Goal: Task Accomplishment & Management: Complete application form

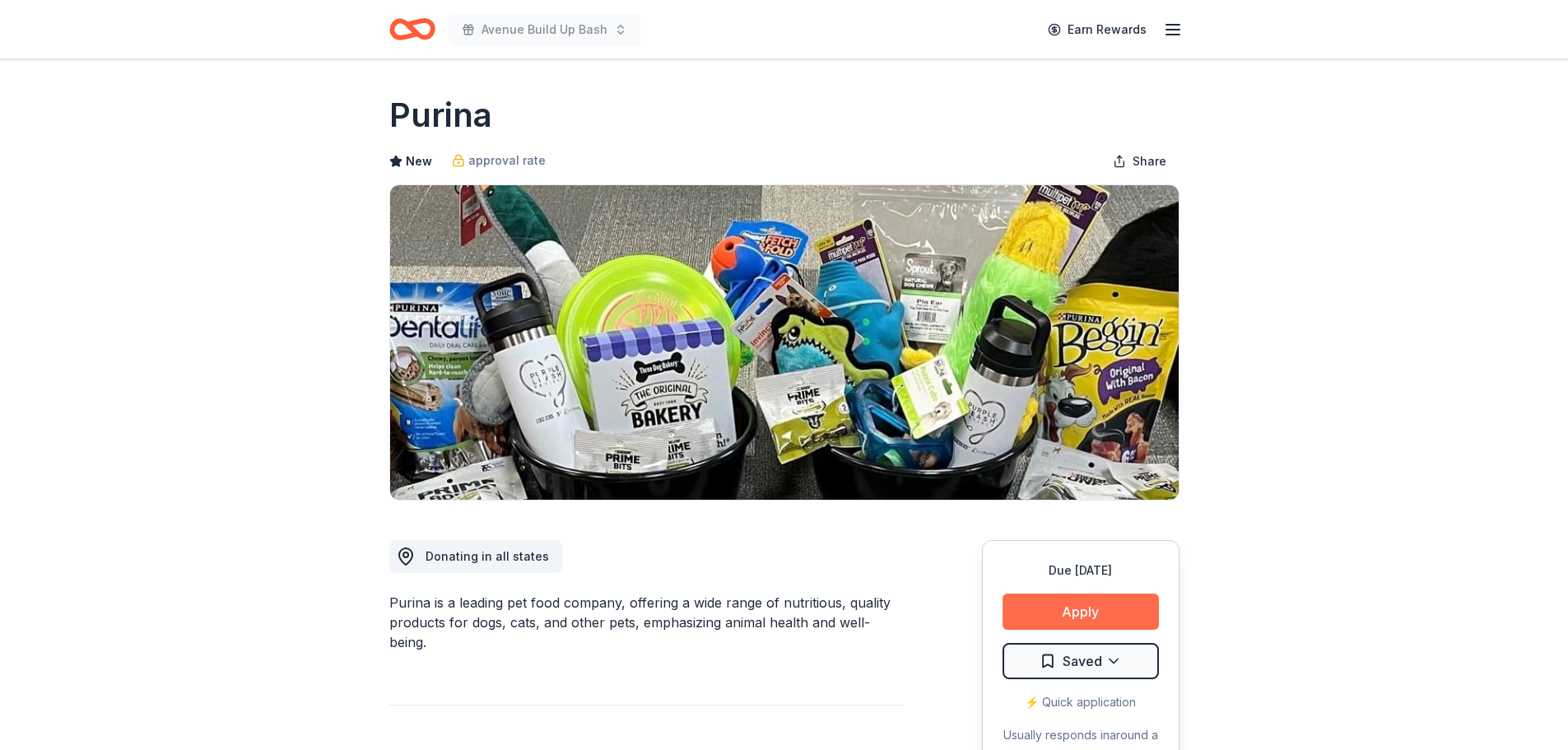
click at [1107, 605] on button "Apply" at bounding box center [1081, 611] width 157 height 36
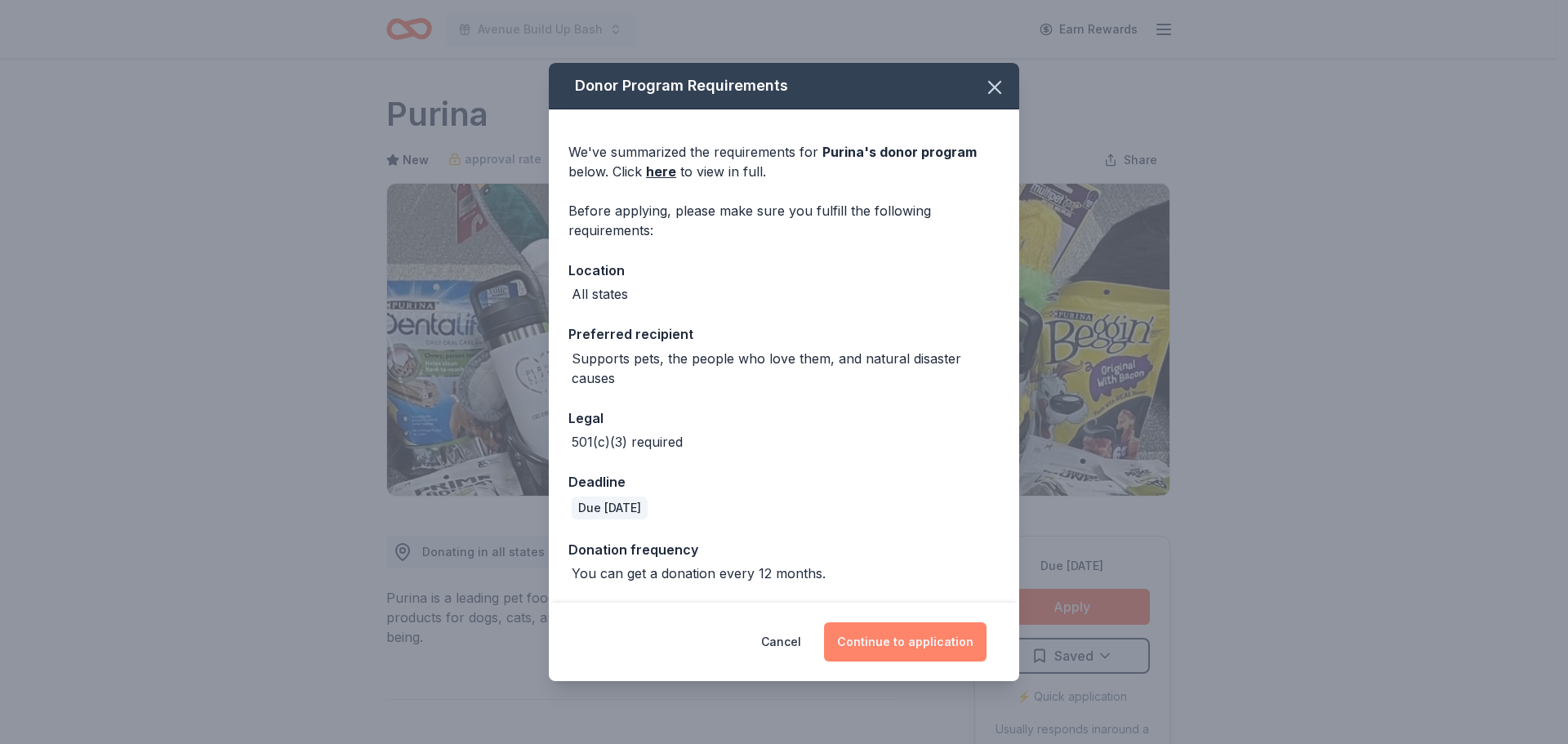
click at [876, 643] on button "Continue to application" at bounding box center [905, 642] width 162 height 39
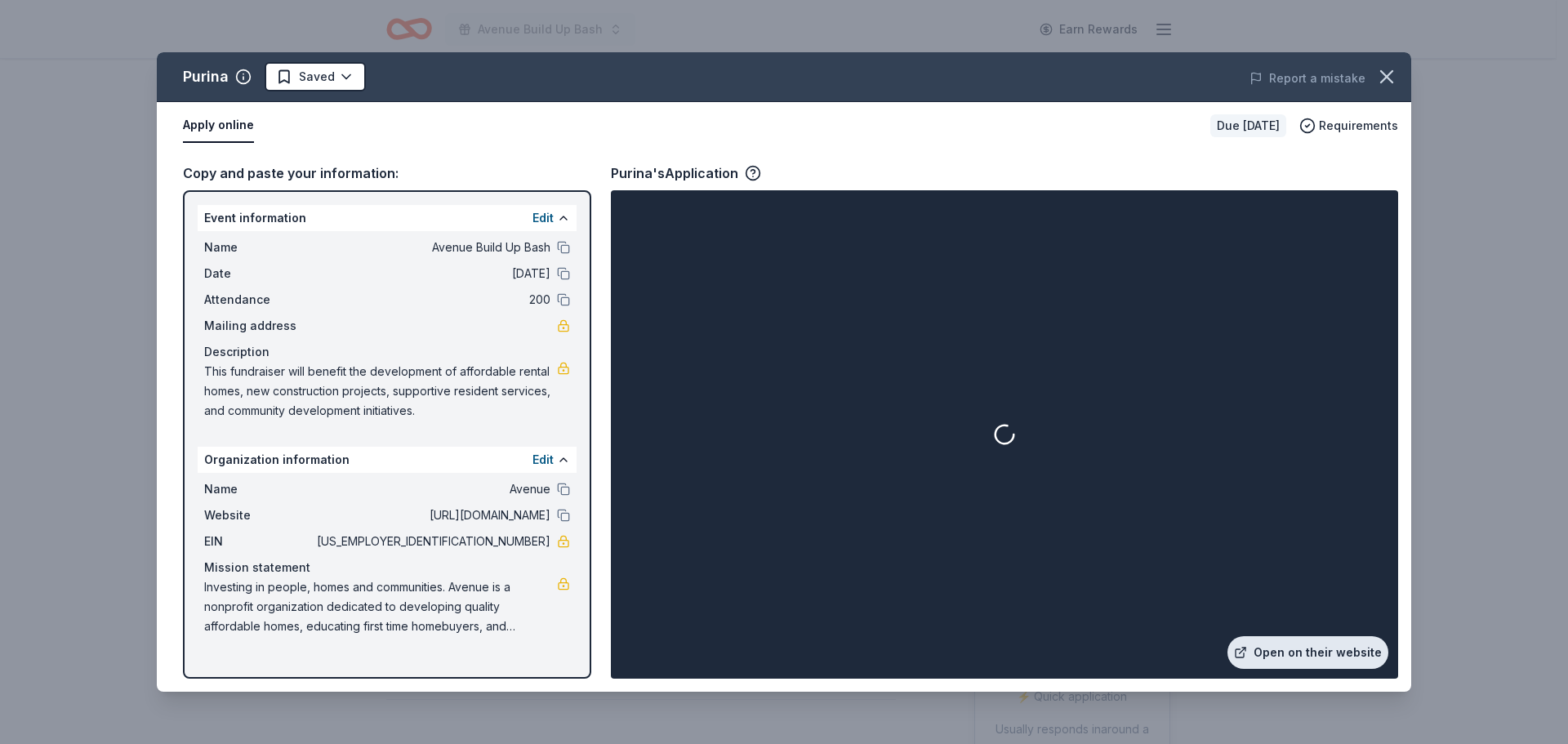
click at [1320, 647] on link "Open on their website" at bounding box center [1308, 653] width 161 height 32
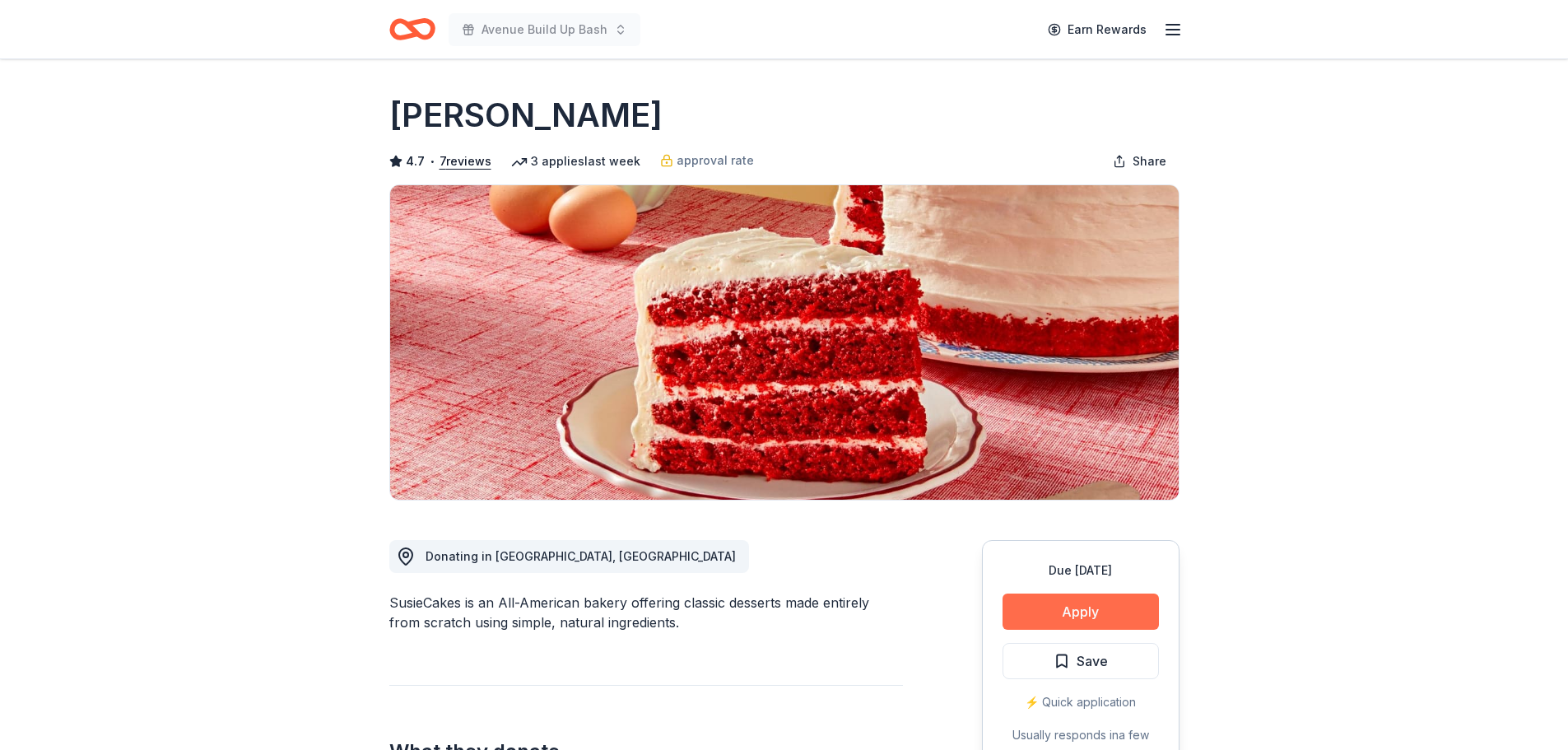
click at [1085, 605] on button "Apply" at bounding box center [1081, 611] width 157 height 36
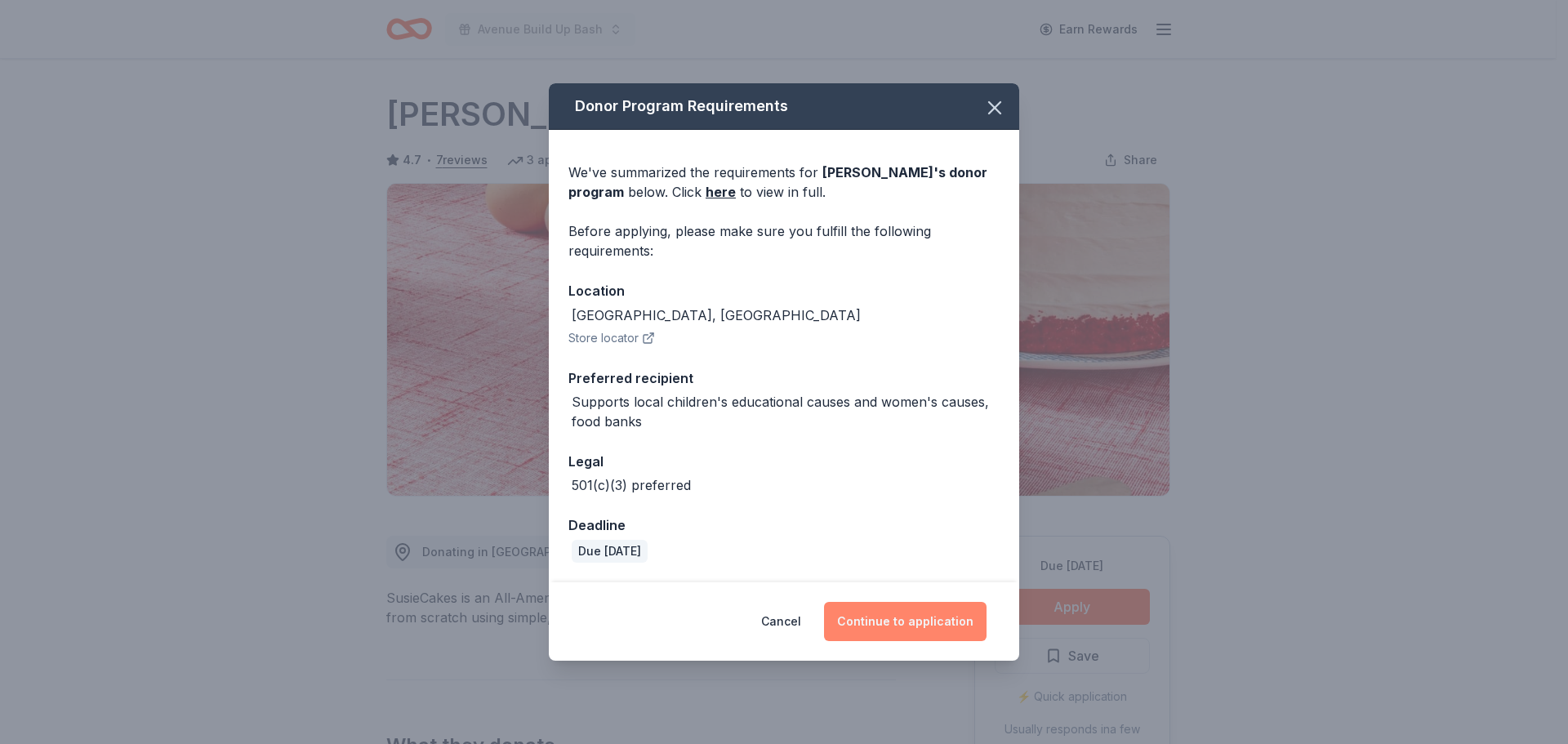
click at [922, 624] on button "Continue to application" at bounding box center [905, 622] width 162 height 39
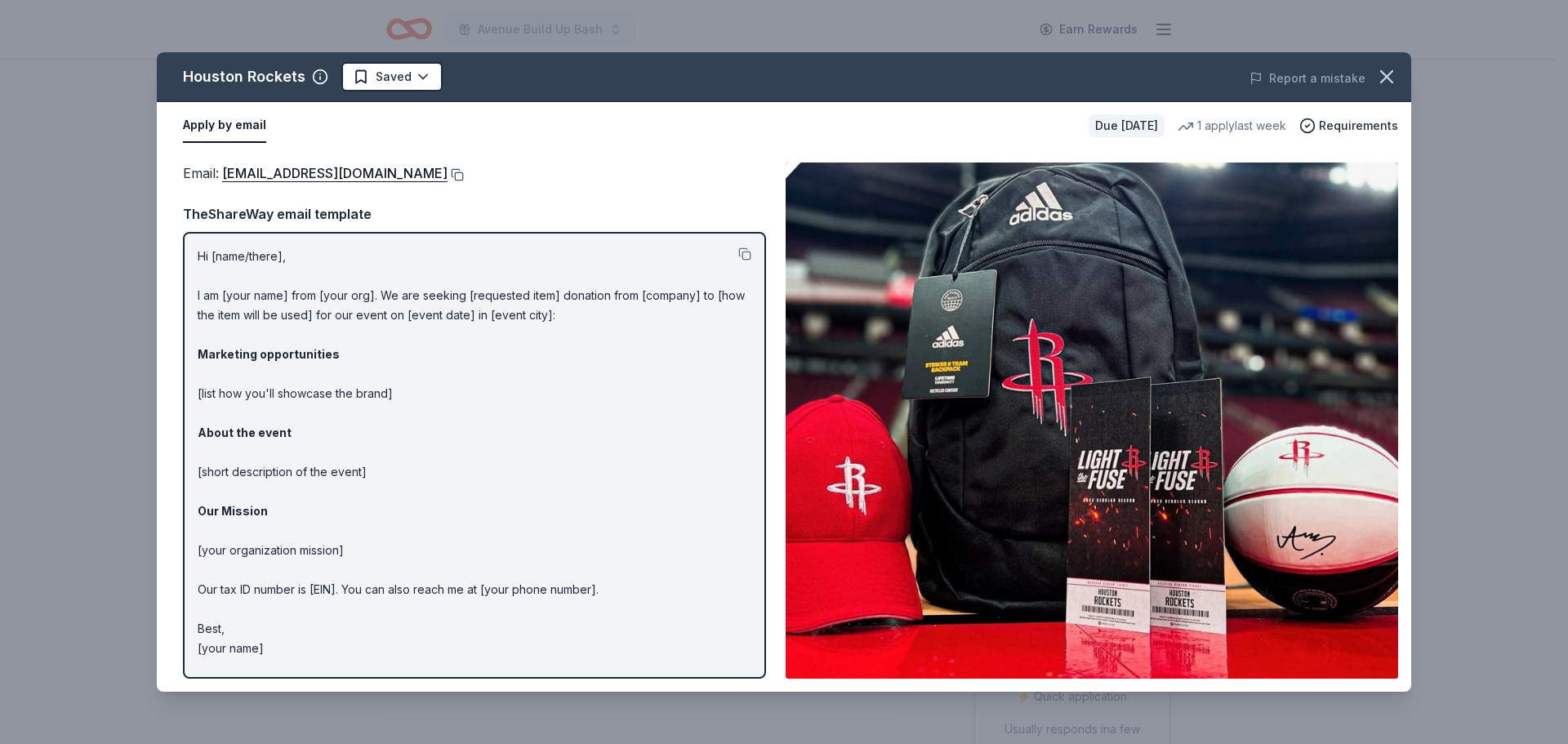
click at [448, 173] on button at bounding box center [455, 174] width 16 height 13
click at [448, 175] on button at bounding box center [455, 174] width 16 height 13
click at [430, 78] on html "Avenue Build Up Bash Earn Rewards Due in 18 days Share Houston Rockets New 1 ap…" at bounding box center [784, 372] width 1568 height 744
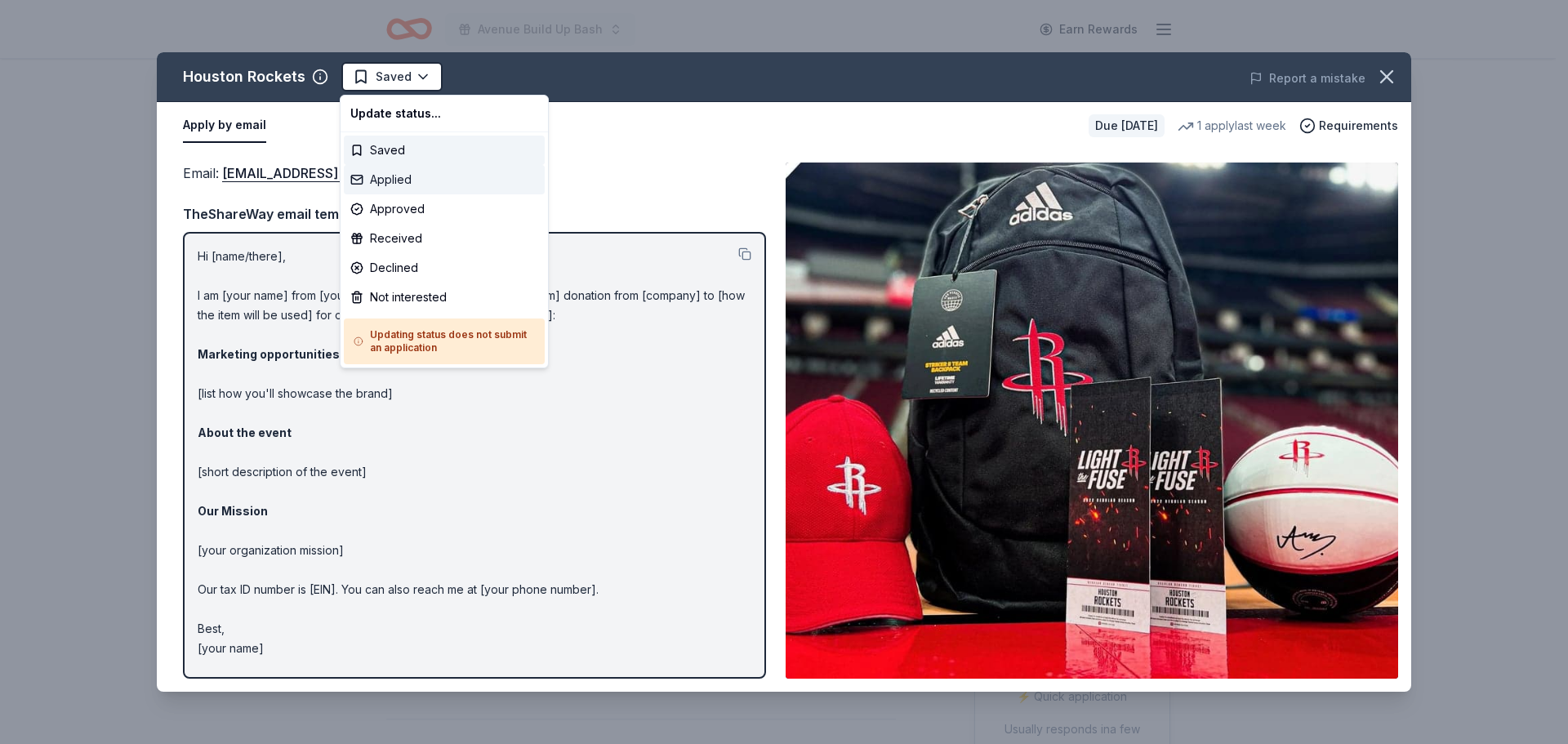
click at [401, 174] on div "Applied" at bounding box center [444, 179] width 201 height 29
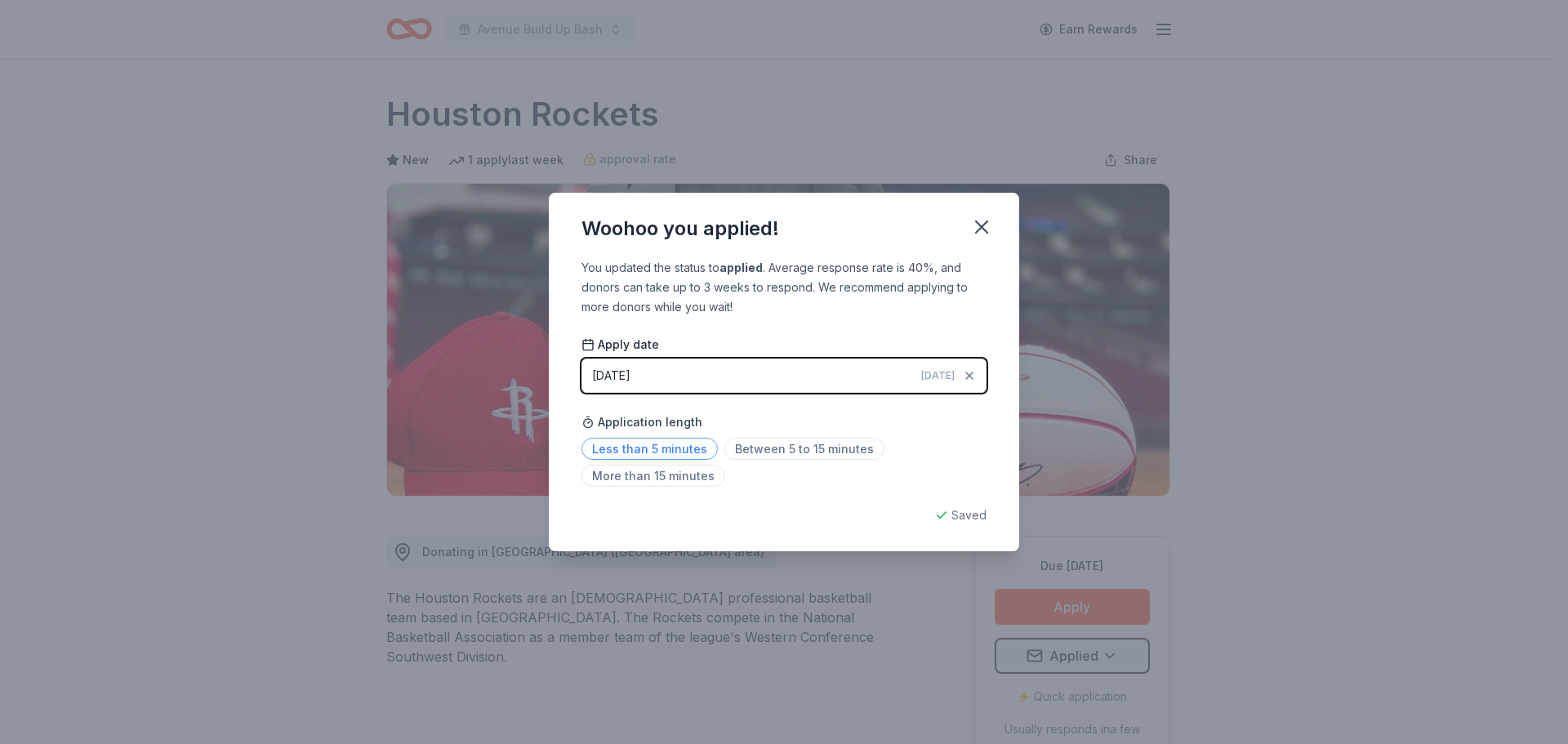
click at [636, 452] on span "Less than 5 minutes" at bounding box center [650, 449] width 137 height 22
click at [980, 223] on icon "button" at bounding box center [981, 226] width 23 height 23
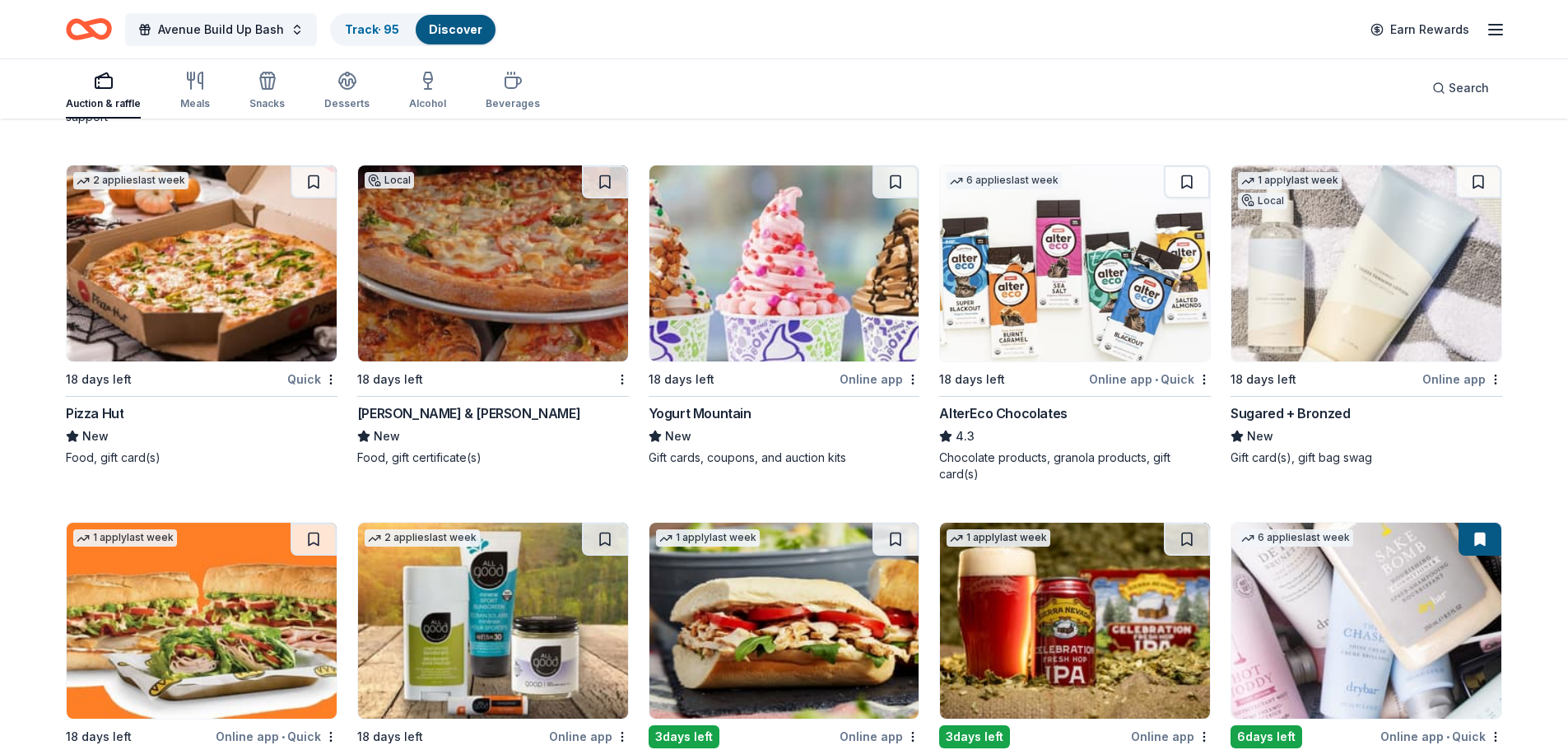
scroll to position [14588, 0]
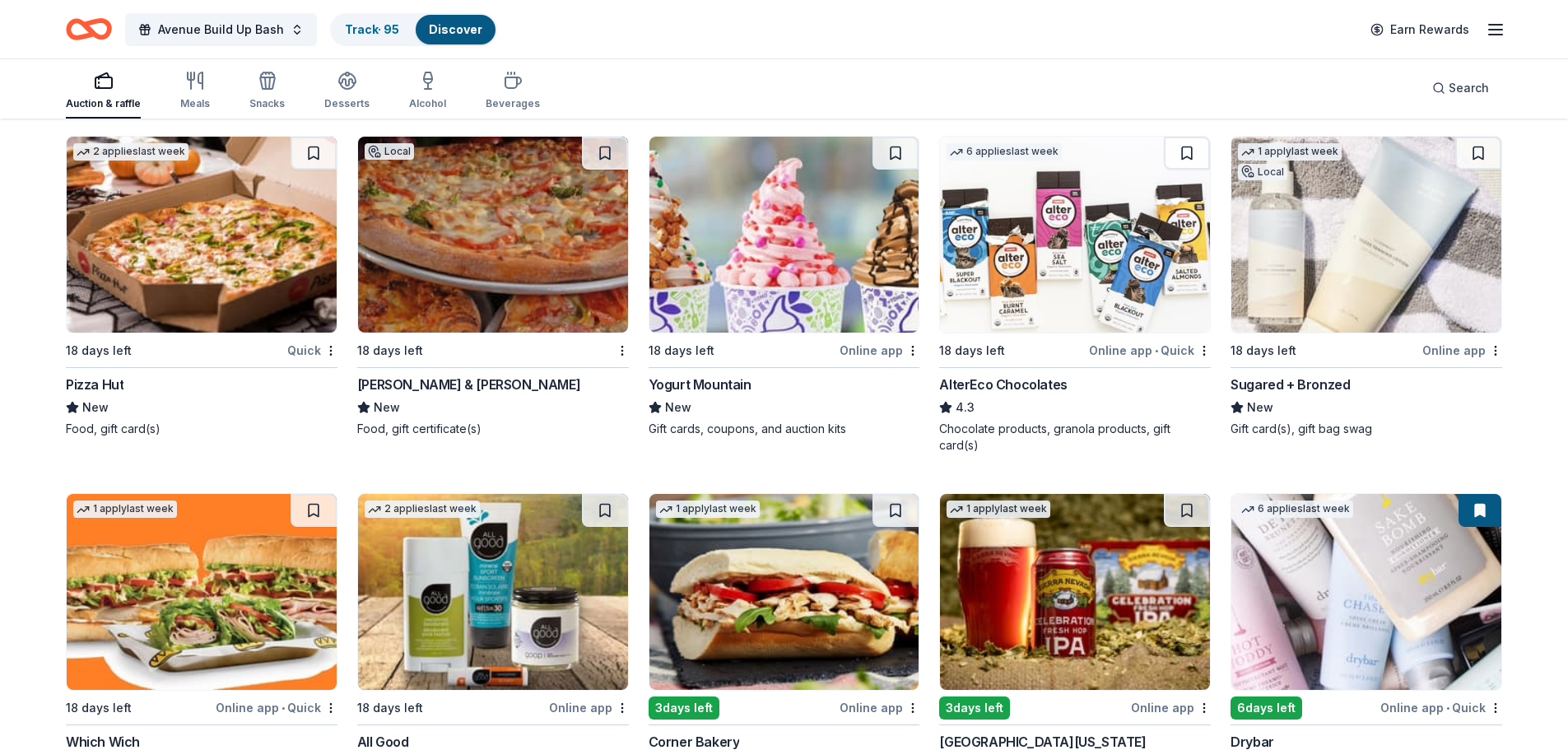
click at [1355, 254] on img at bounding box center [1366, 235] width 270 height 196
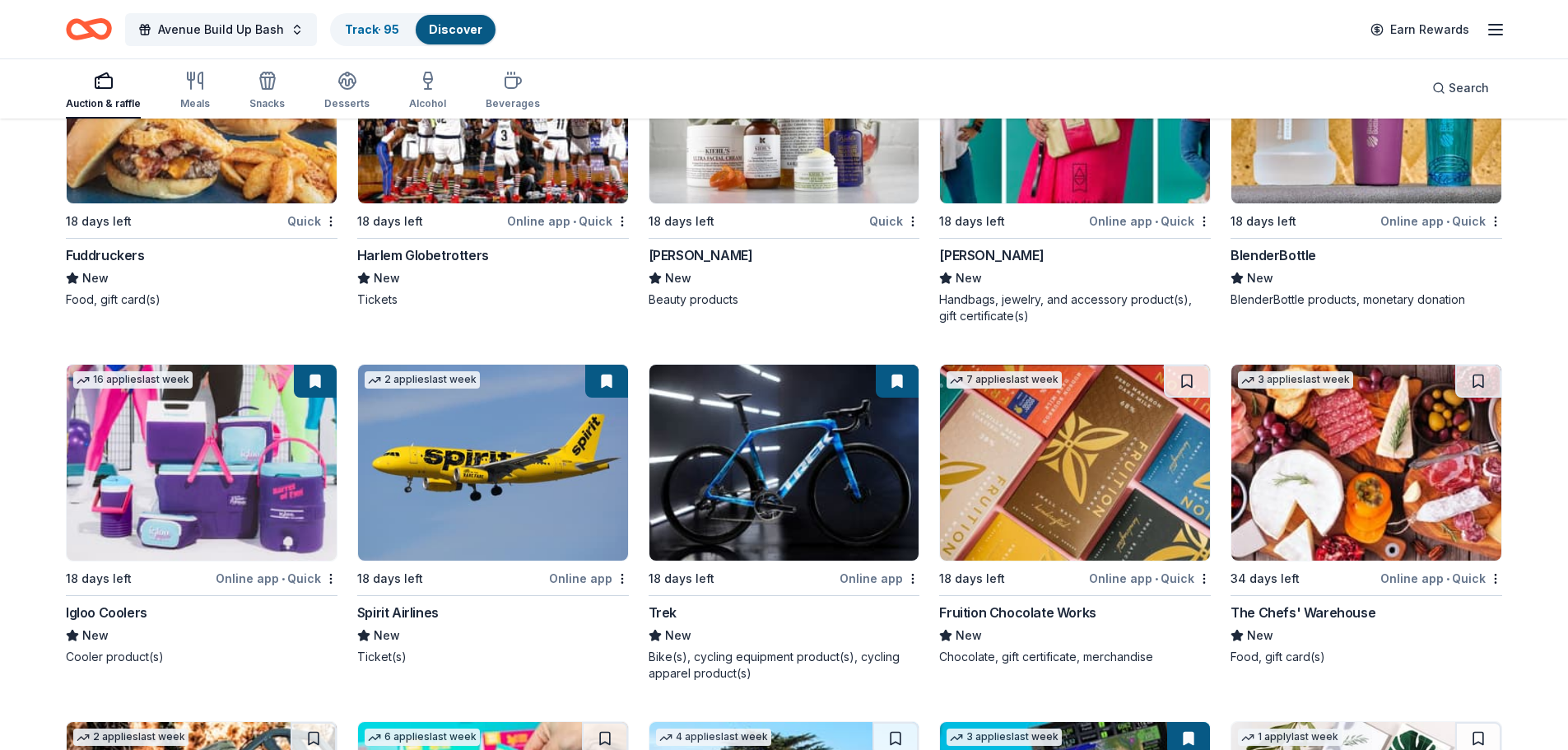
scroll to position [15768, 0]
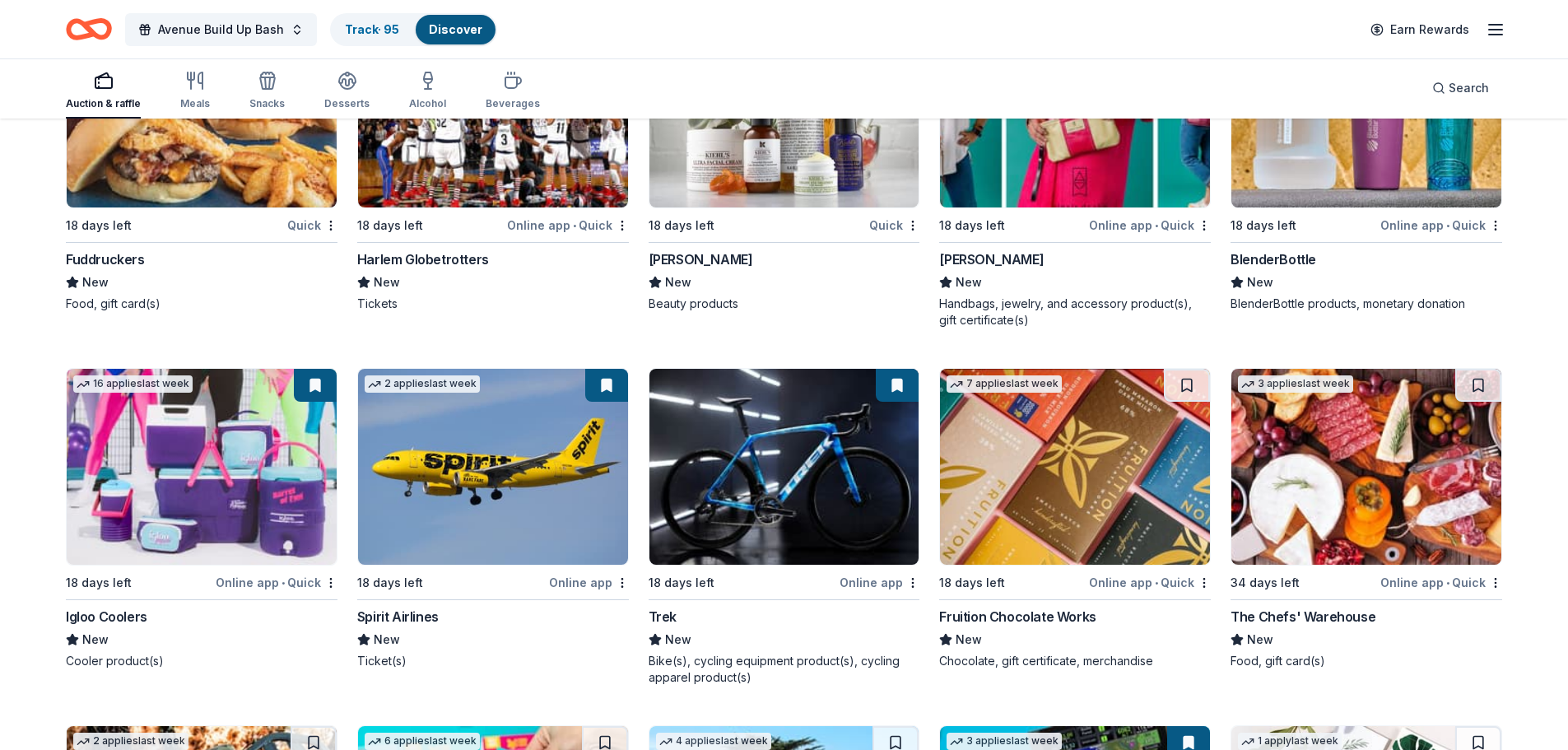
click at [1335, 476] on img at bounding box center [1366, 467] width 270 height 196
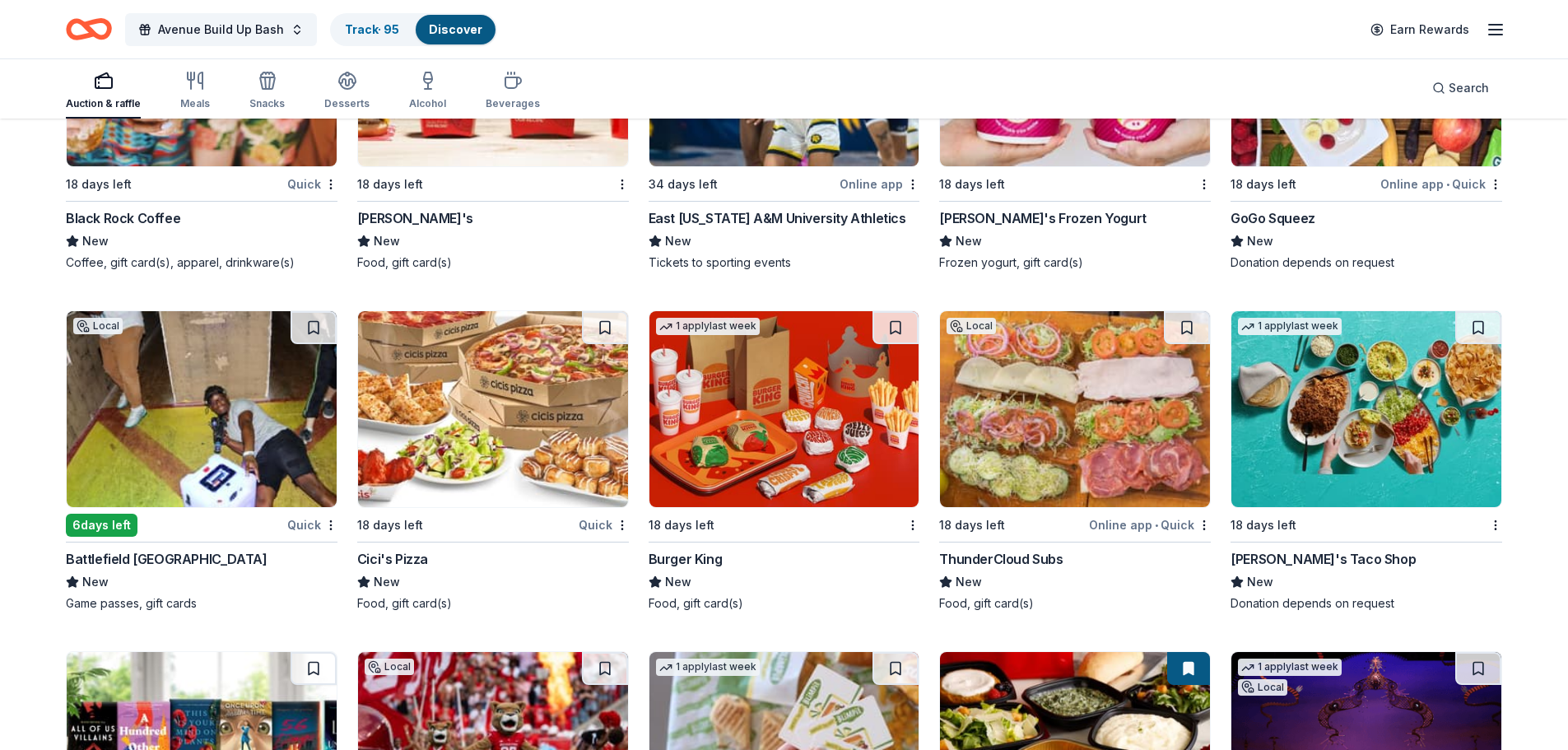
scroll to position [11939, 0]
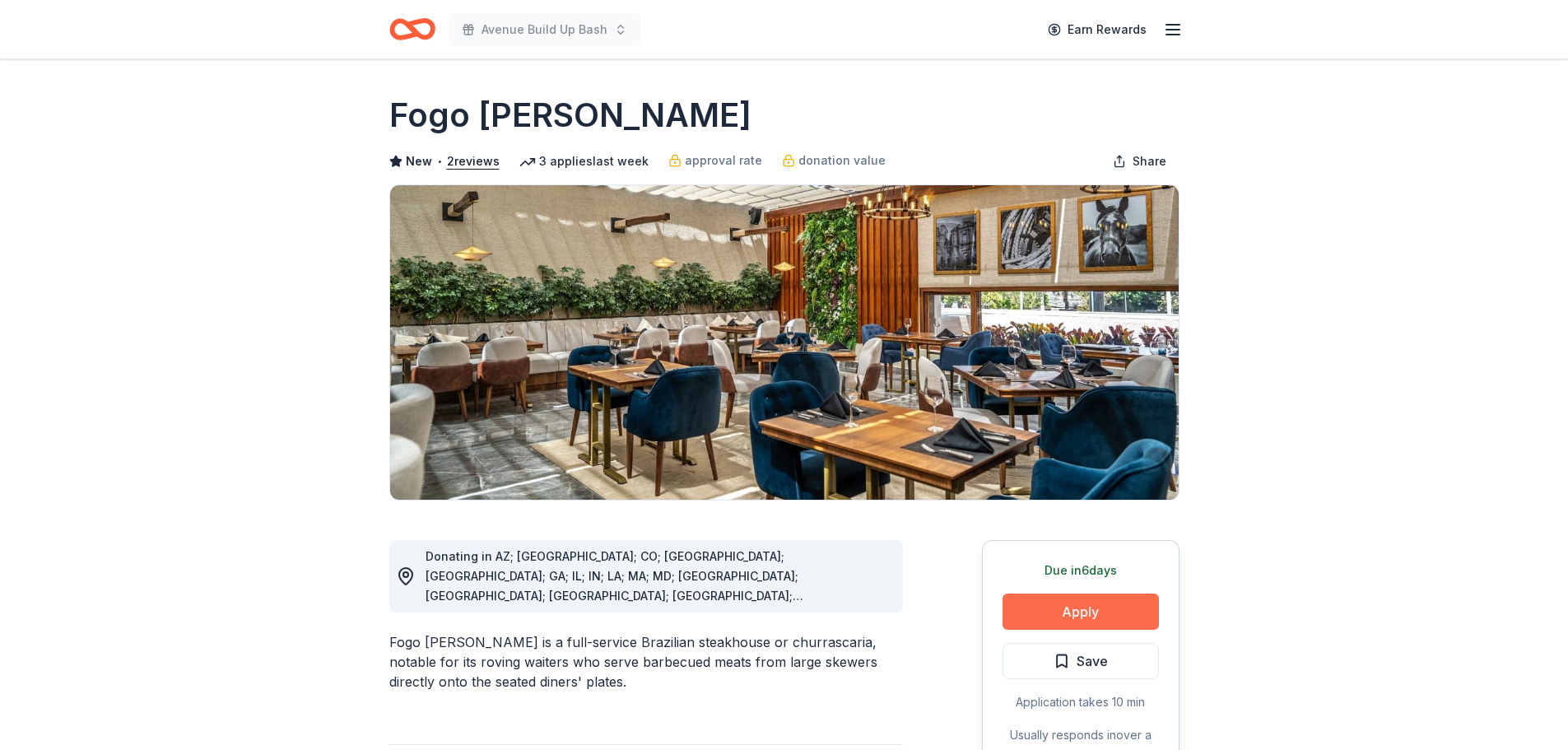
click at [1082, 615] on button "Apply" at bounding box center [1081, 611] width 157 height 36
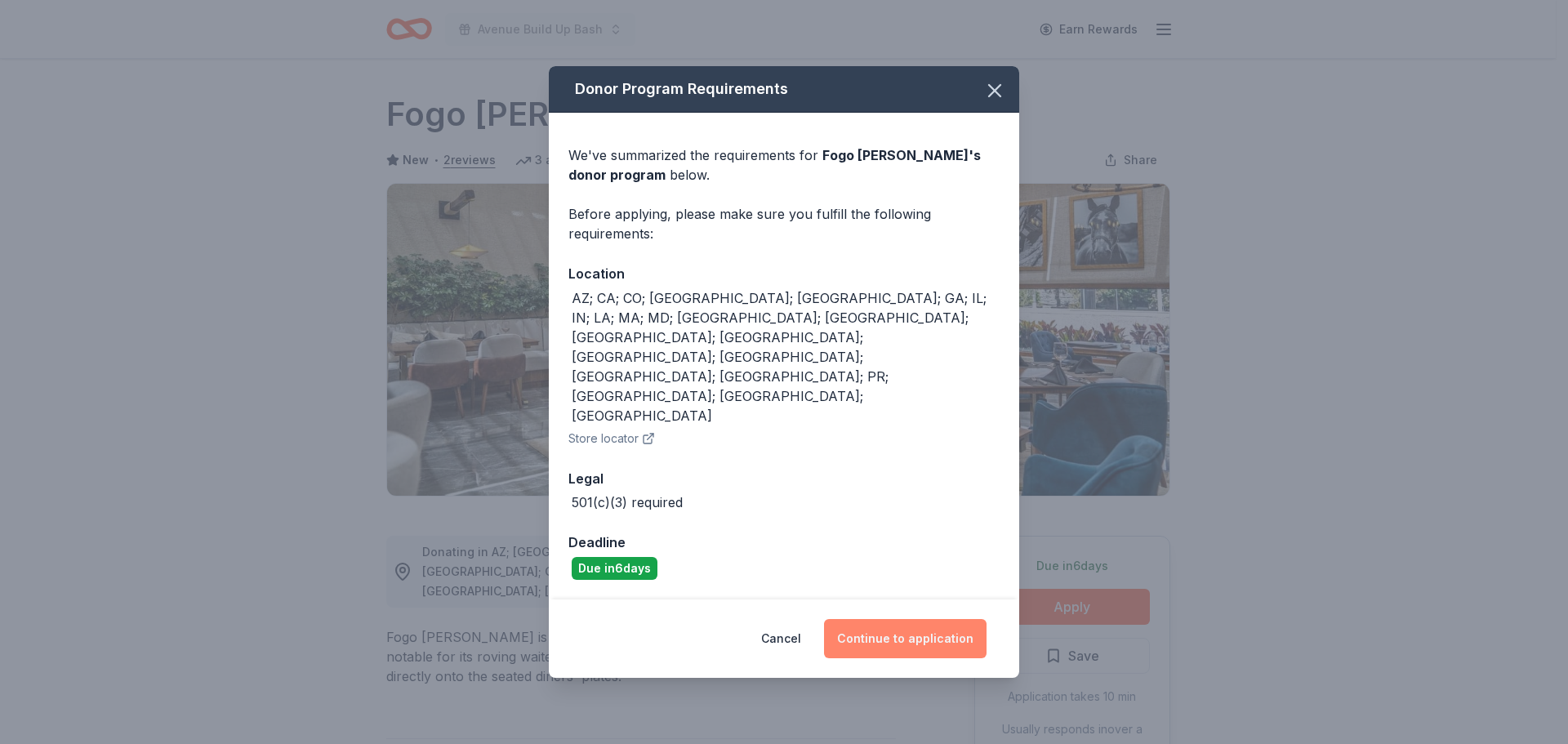
click at [896, 619] on button "Continue to application" at bounding box center [905, 639] width 162 height 39
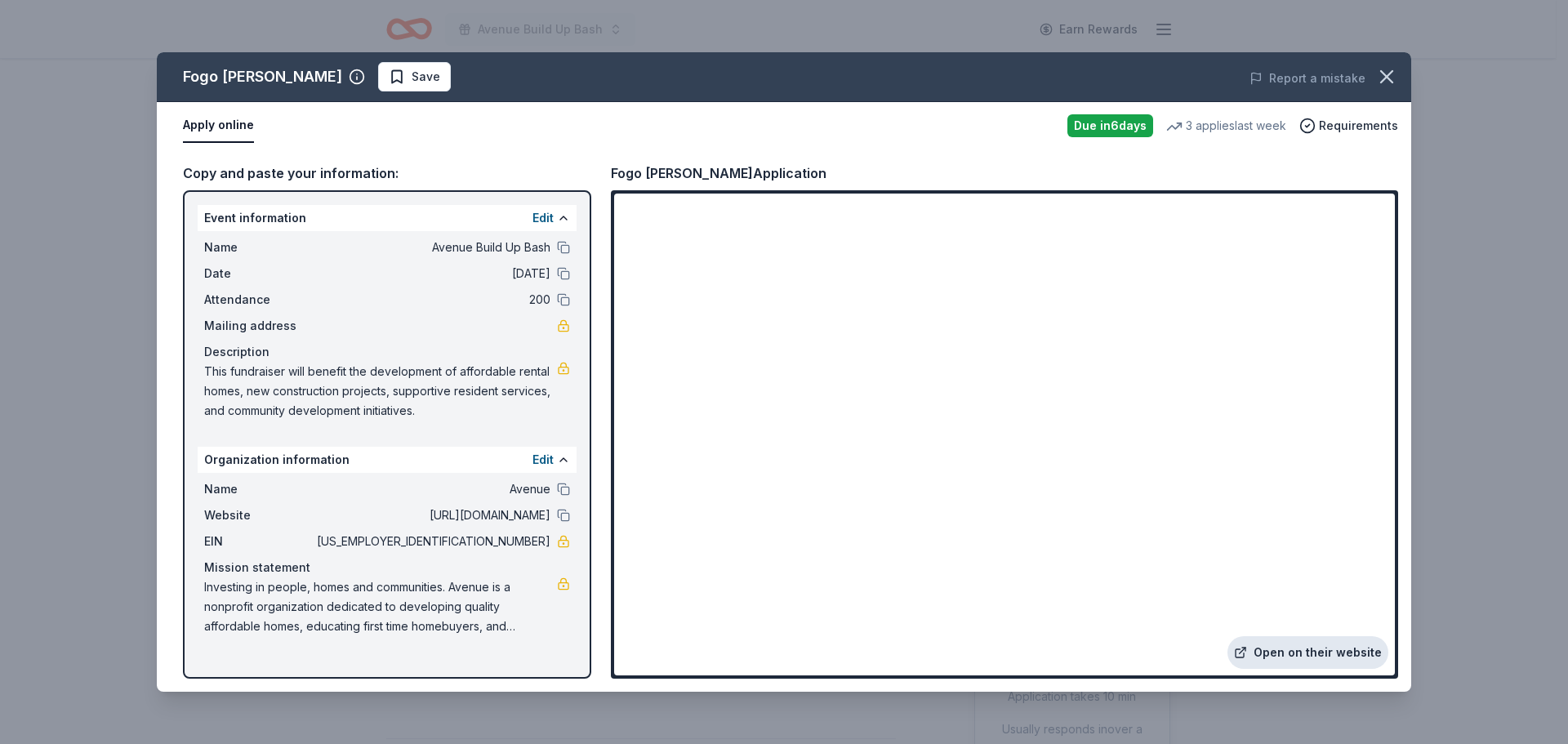
click at [1302, 661] on link "Open on their website" at bounding box center [1308, 653] width 161 height 32
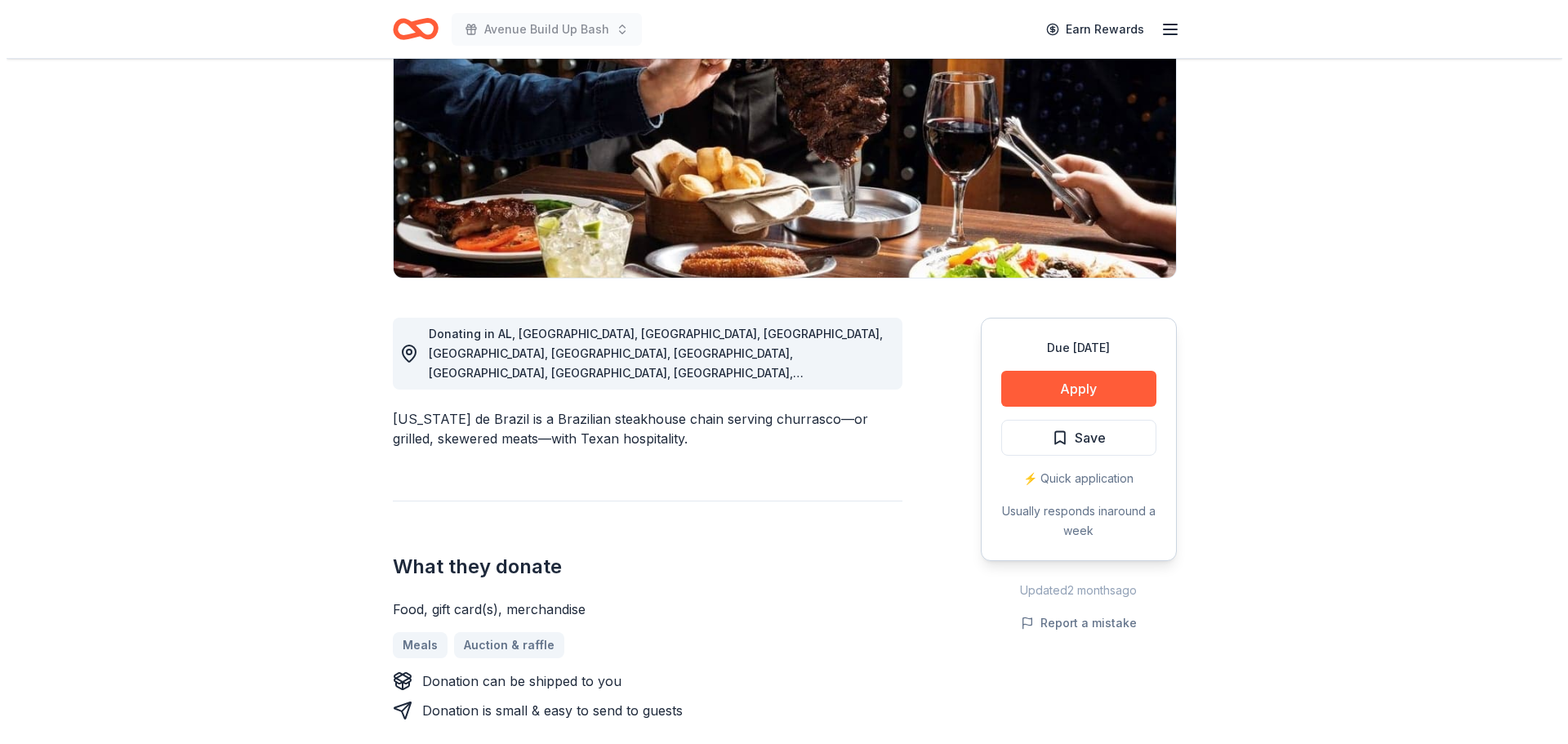
scroll to position [245, 0]
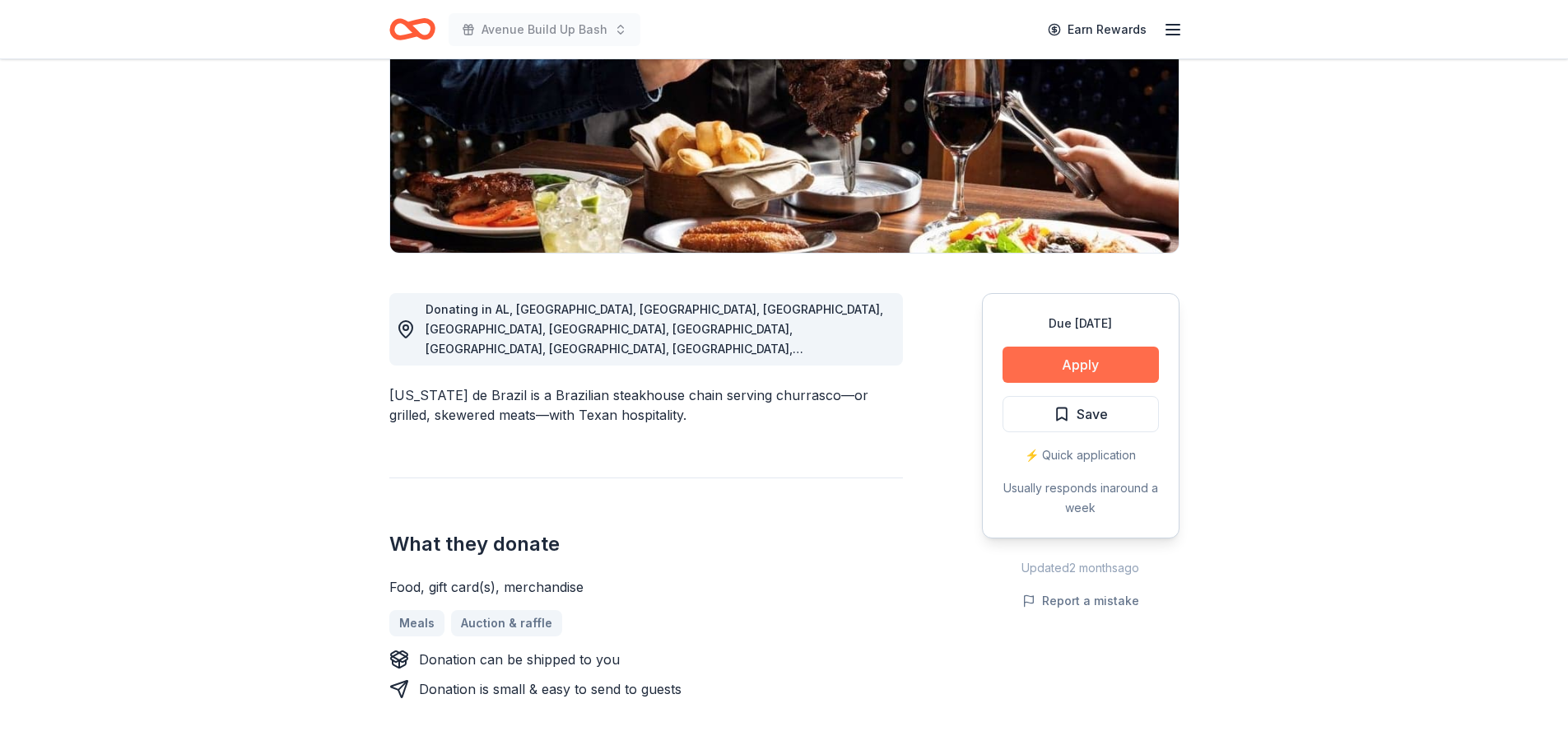
click at [1059, 362] on button "Apply" at bounding box center [1081, 365] width 157 height 36
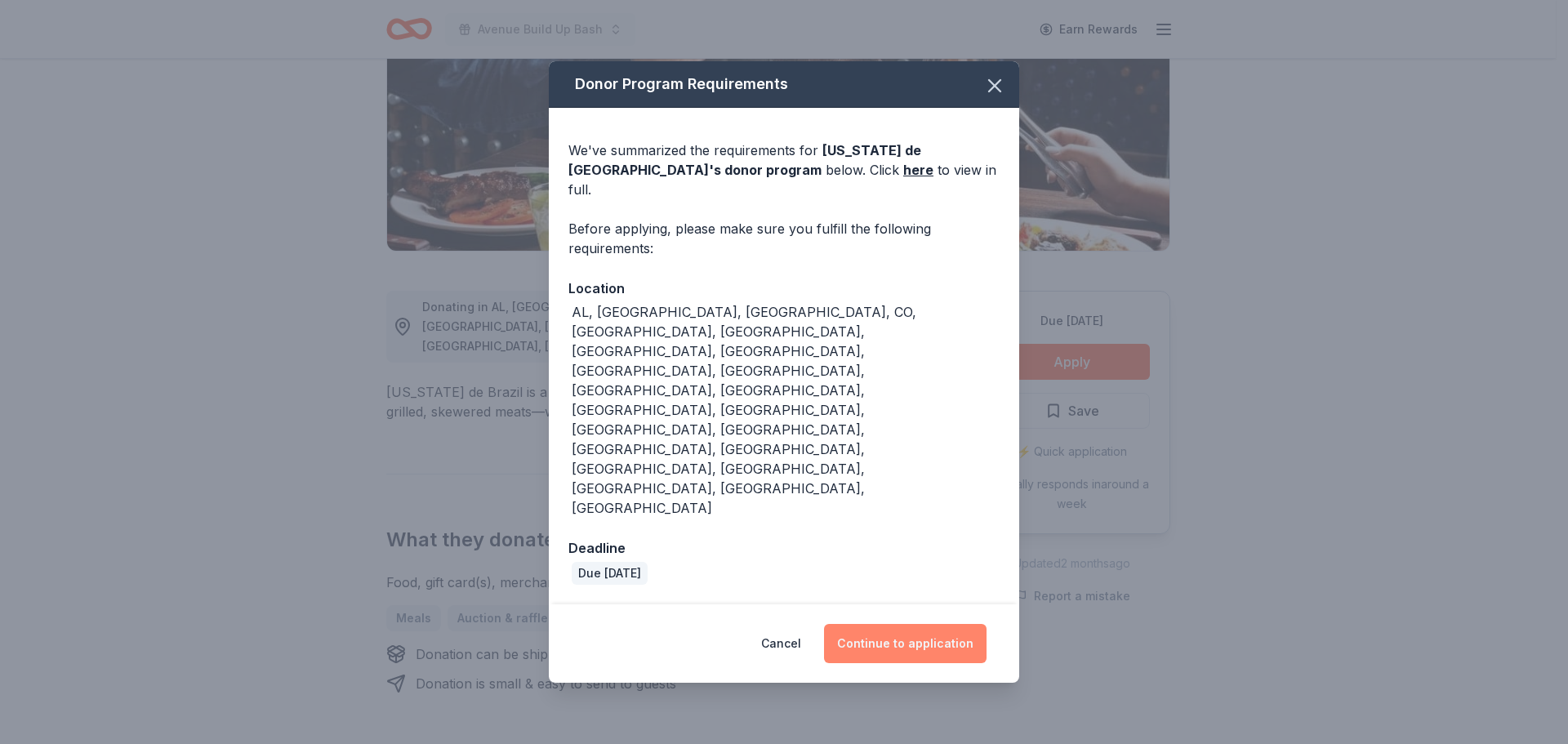
click at [892, 624] on button "Continue to application" at bounding box center [905, 644] width 162 height 39
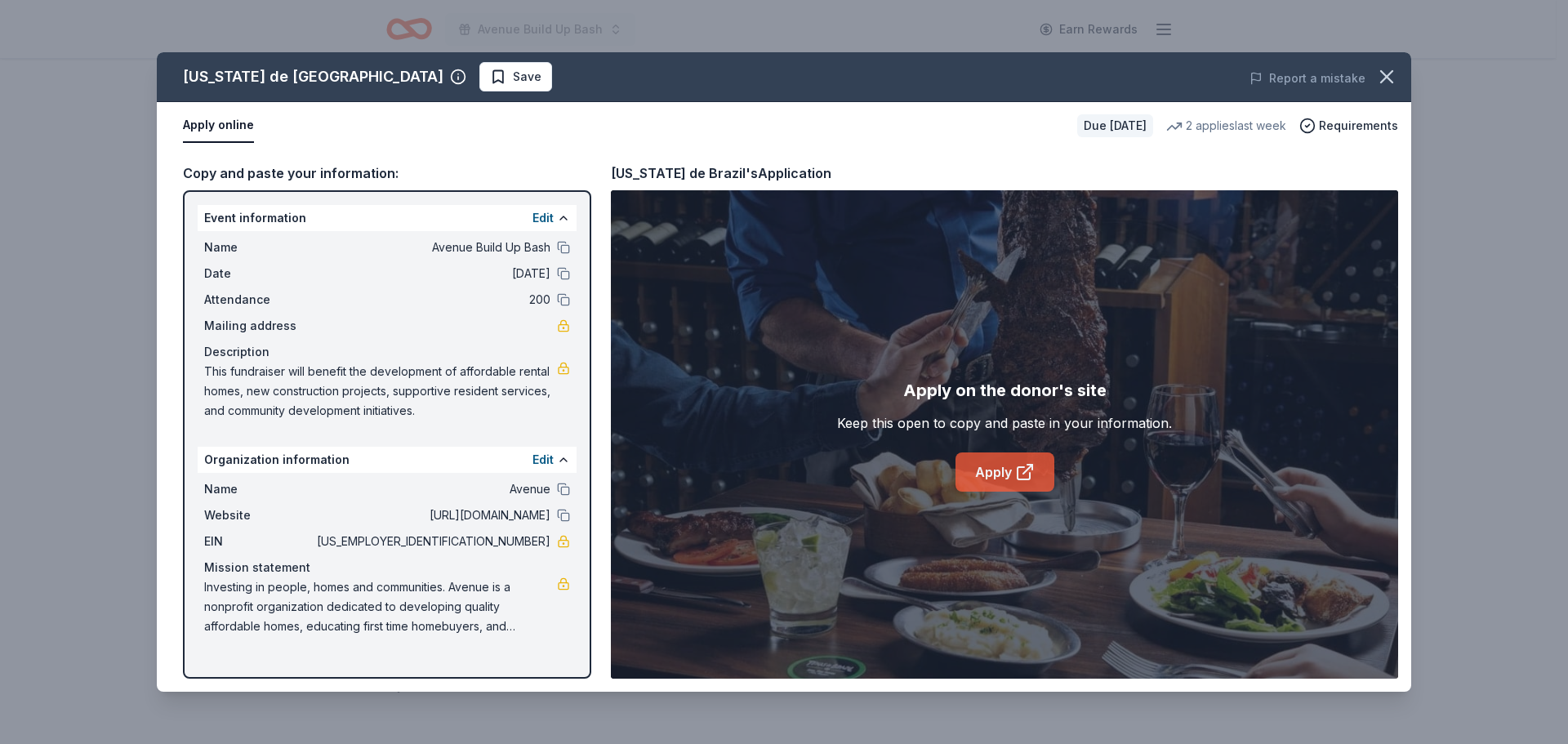
click at [1009, 468] on link "Apply" at bounding box center [1005, 472] width 99 height 39
click at [512, 75] on span "Save" at bounding box center [526, 76] width 28 height 20
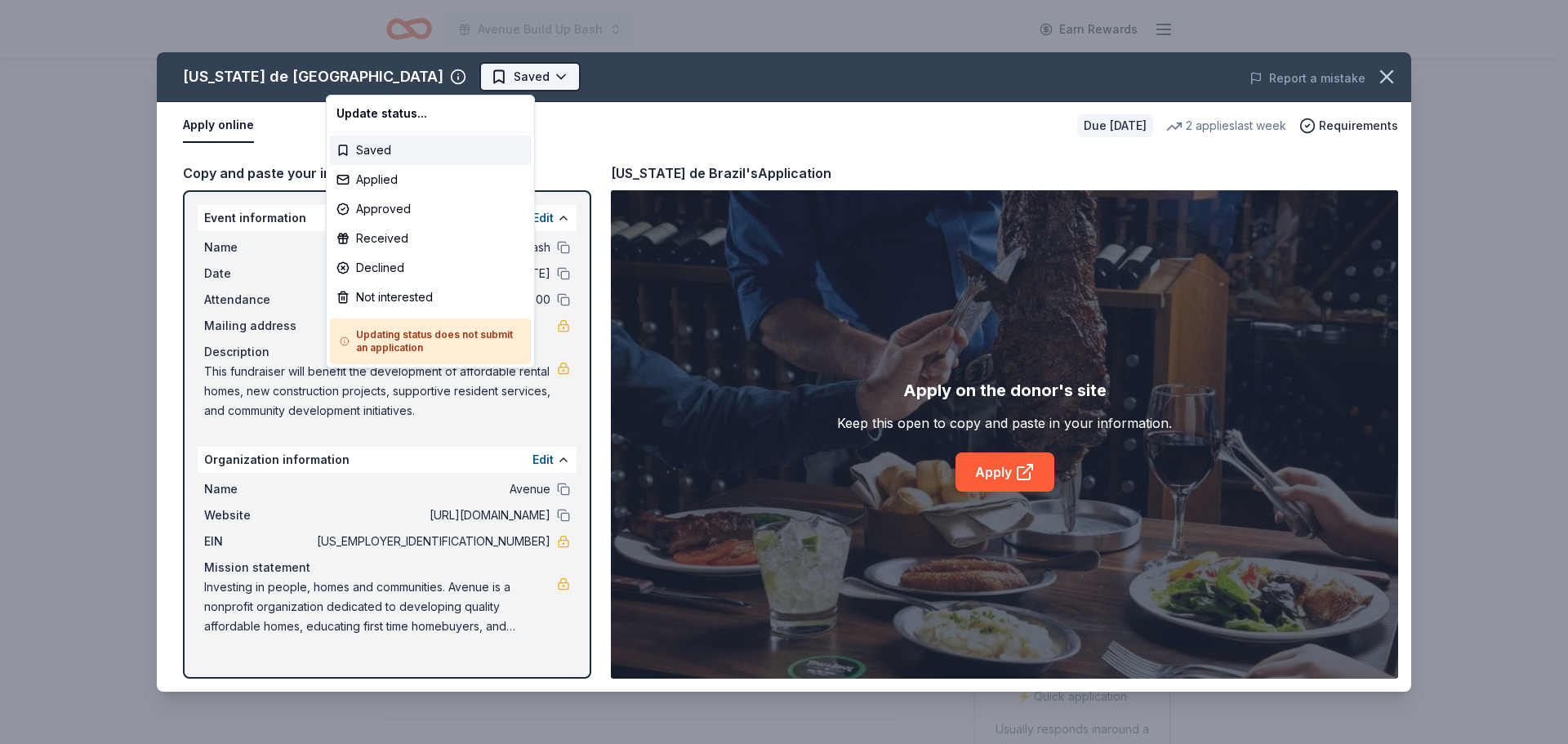
click at [389, 75] on html "Avenue Build Up Bash Earn Rewards Due in 18 days Share Texas de Brazil New • 1 …" at bounding box center [784, 372] width 1568 height 744
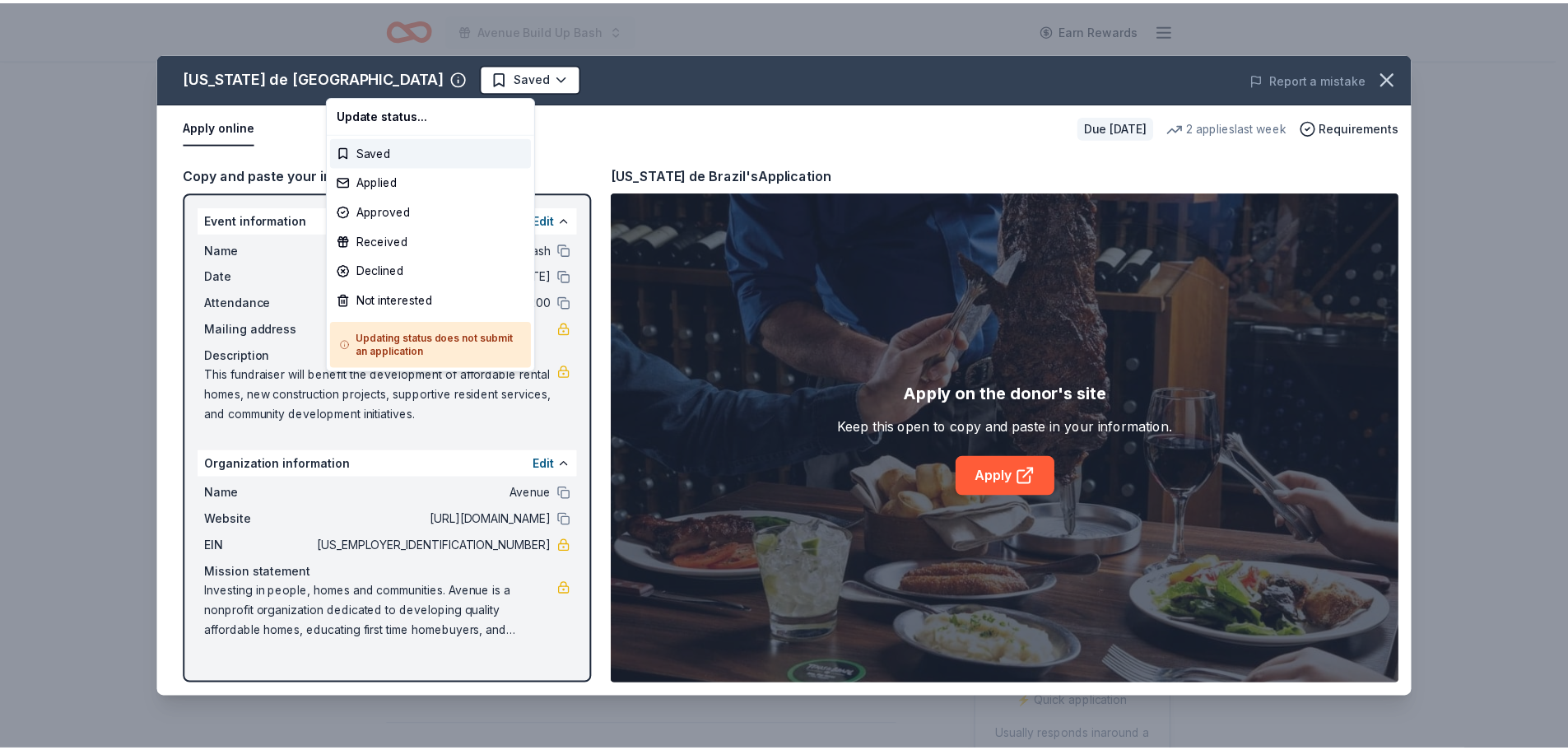
scroll to position [0, 0]
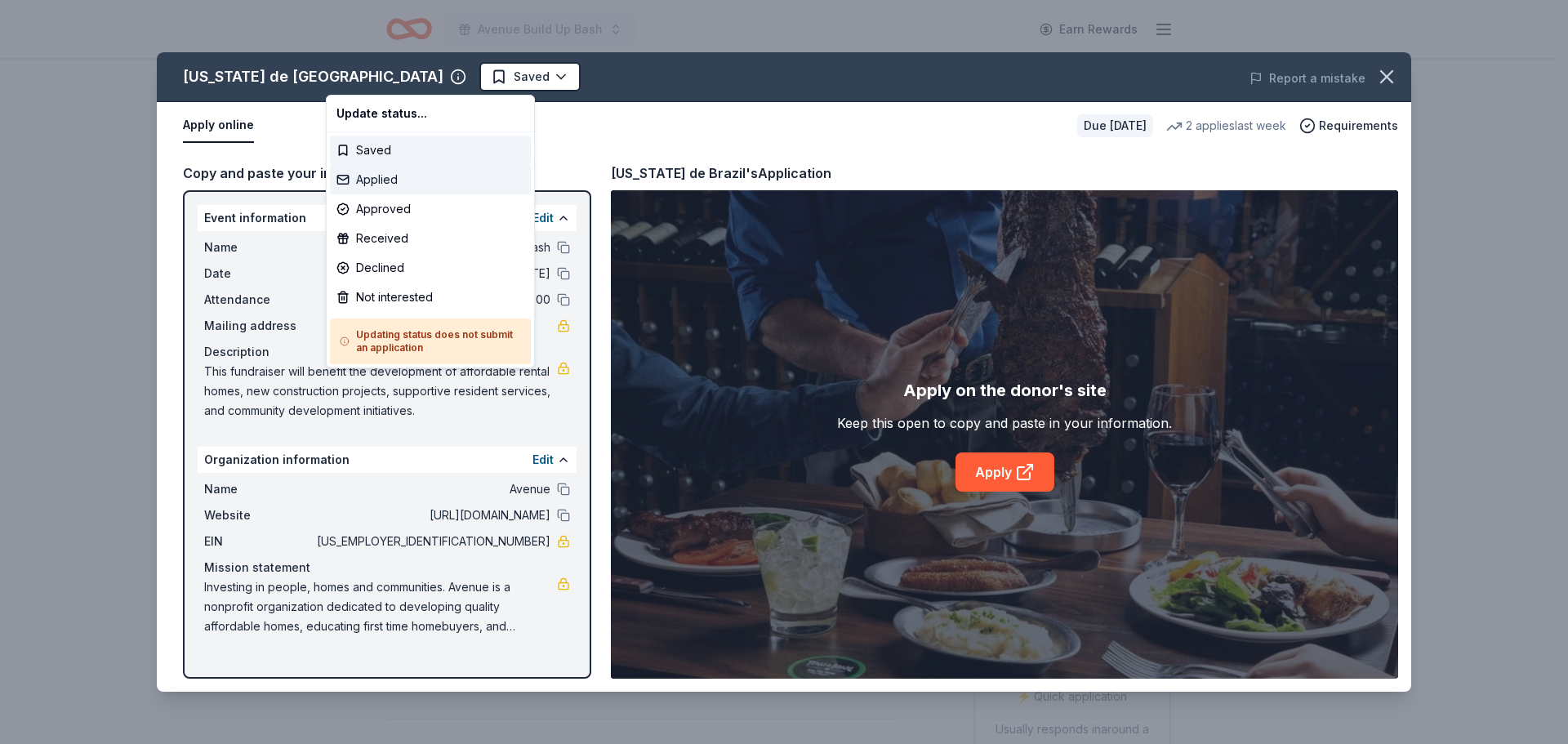
click at [383, 177] on div "Applied" at bounding box center [430, 179] width 201 height 29
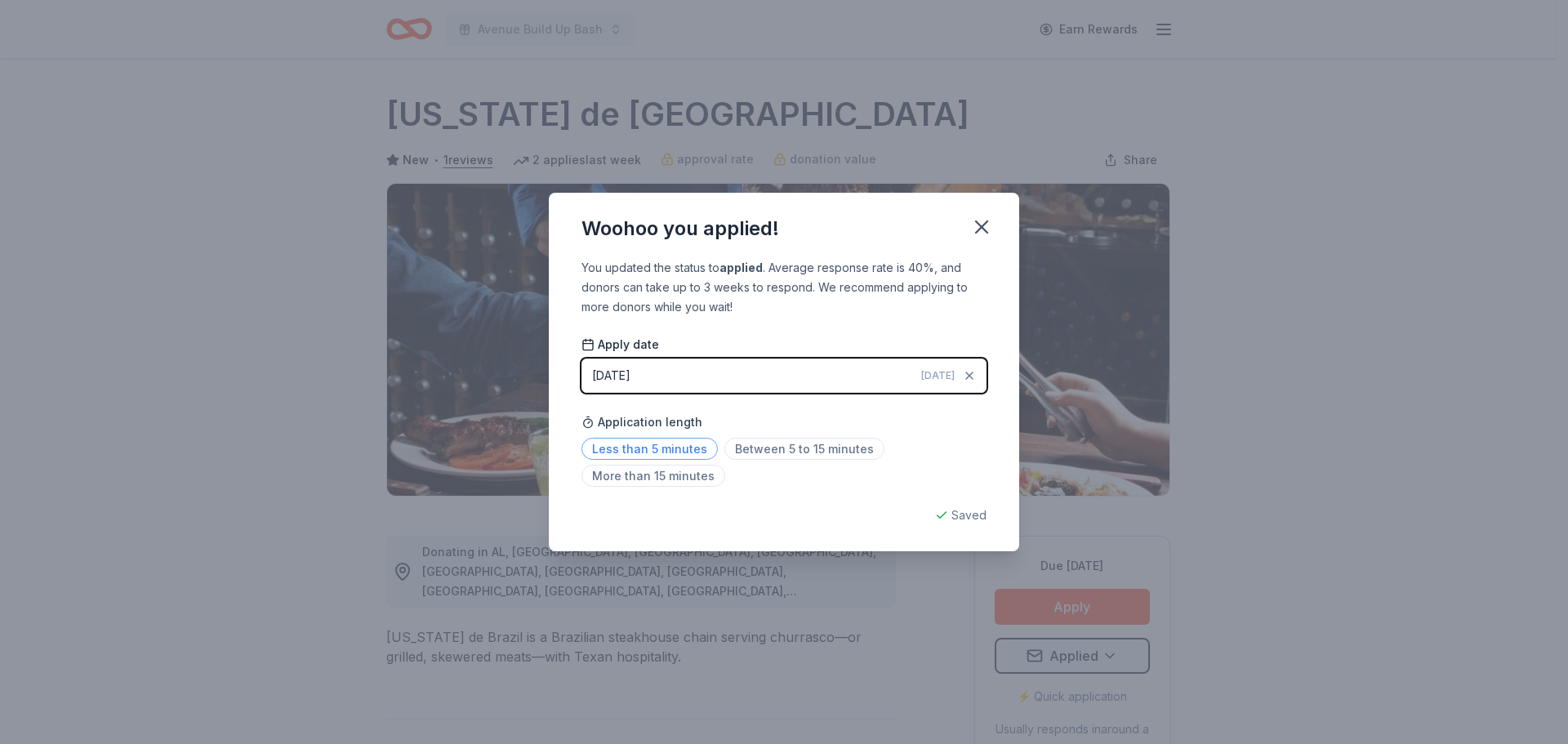
click at [644, 448] on span "Less than 5 minutes" at bounding box center [650, 449] width 137 height 22
click at [965, 515] on div "Saved" at bounding box center [784, 515] width 405 height 20
click at [982, 223] on icon "button" at bounding box center [981, 226] width 23 height 23
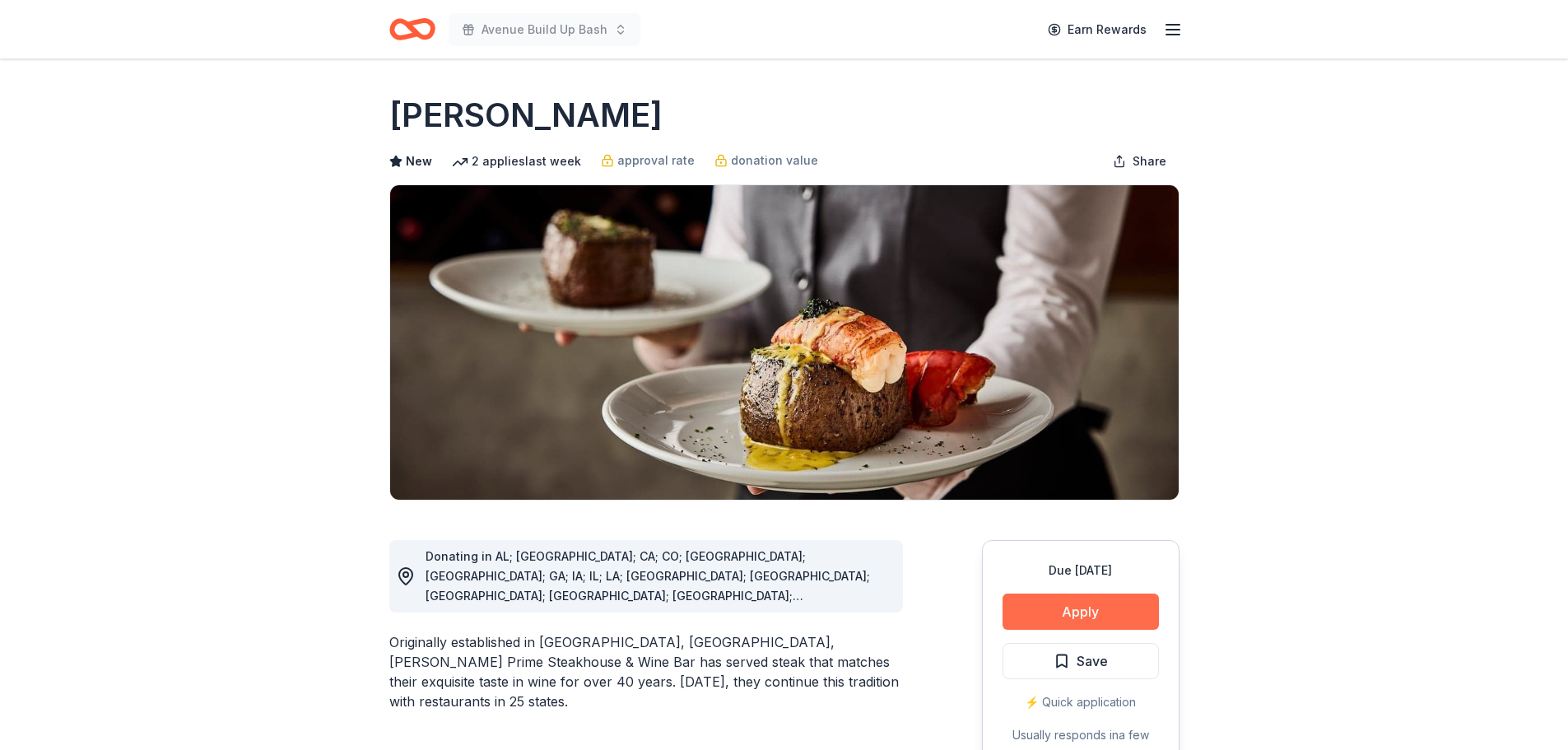
click at [1096, 601] on button "Apply" at bounding box center [1081, 611] width 157 height 36
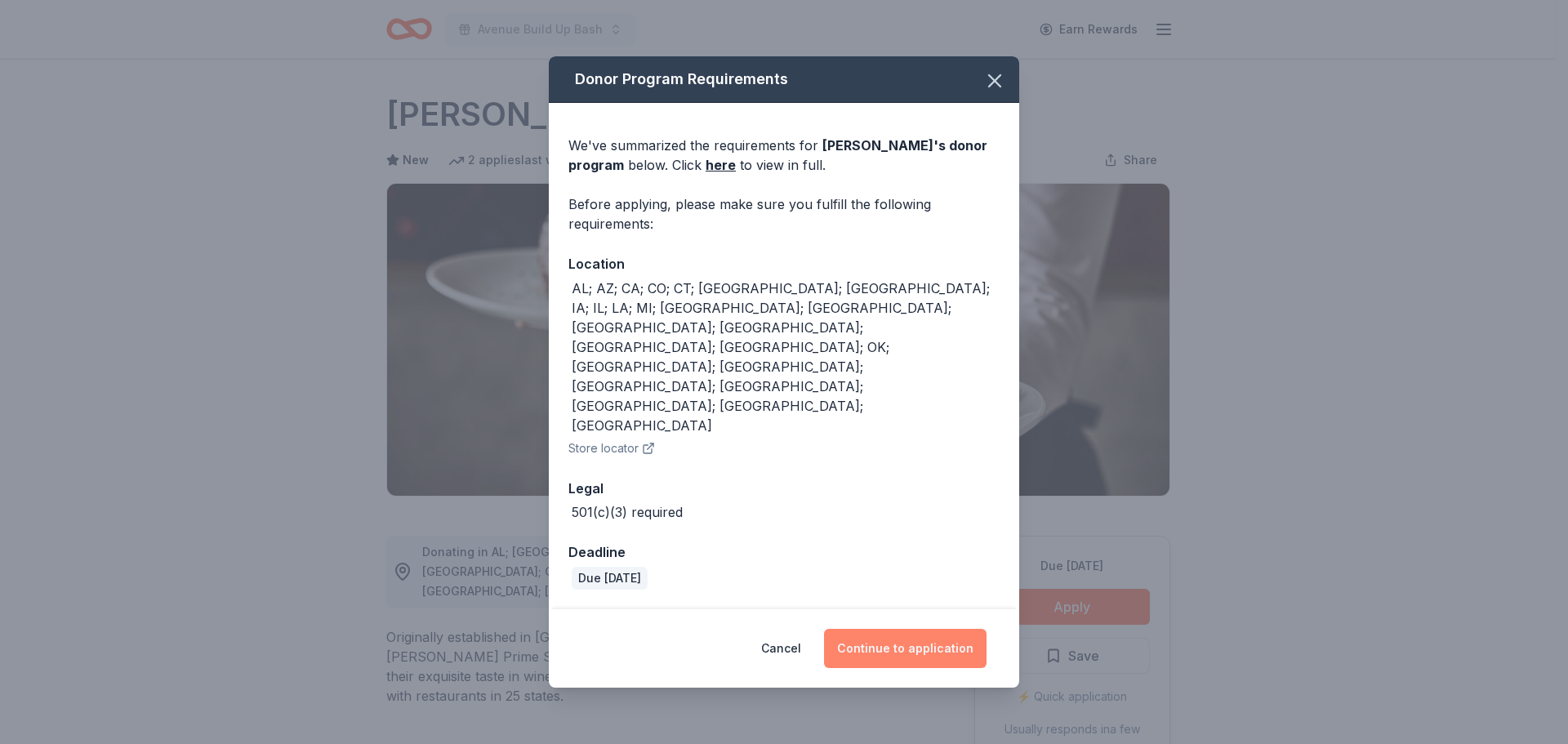
click at [904, 629] on button "Continue to application" at bounding box center [905, 648] width 162 height 39
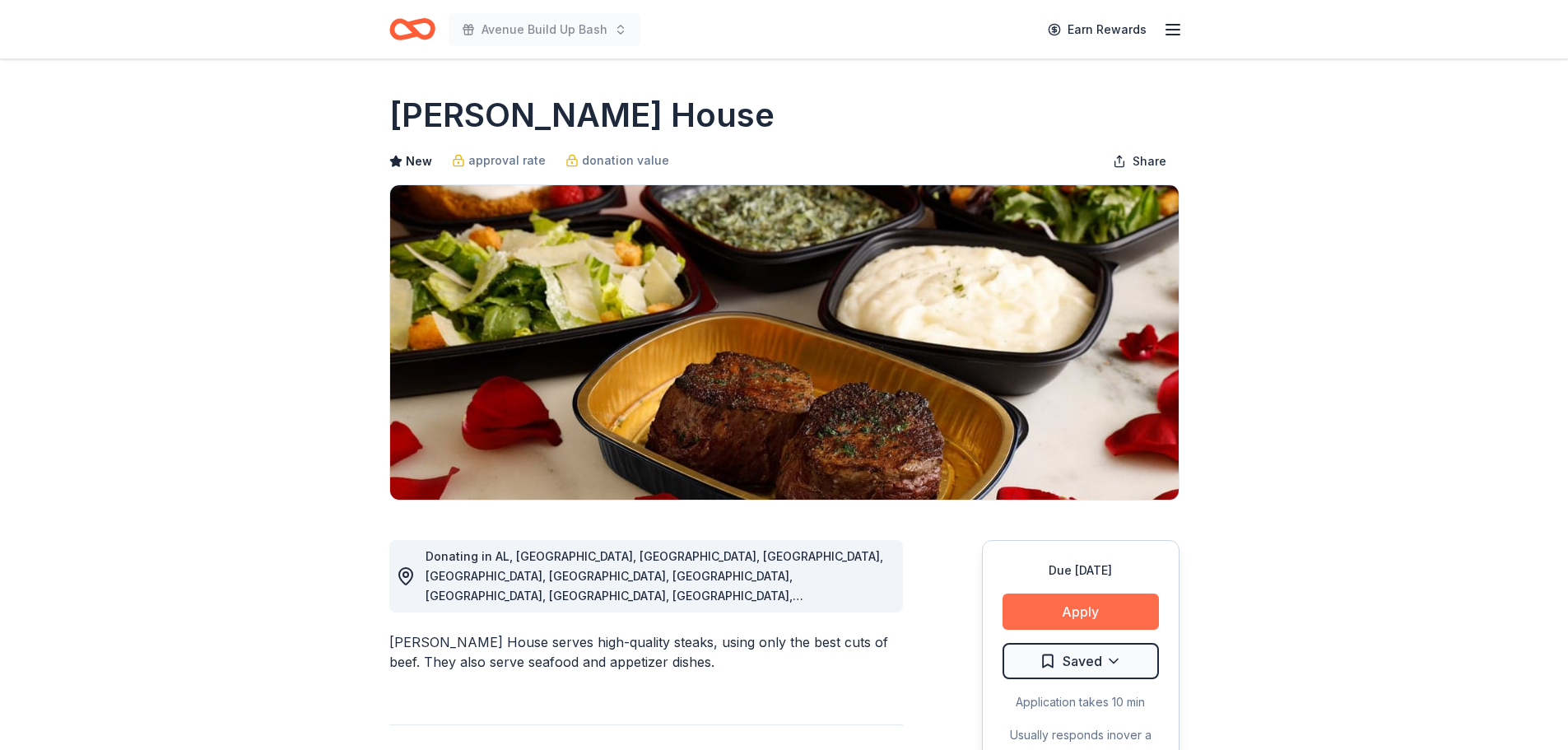
click at [1079, 607] on button "Apply" at bounding box center [1081, 611] width 157 height 36
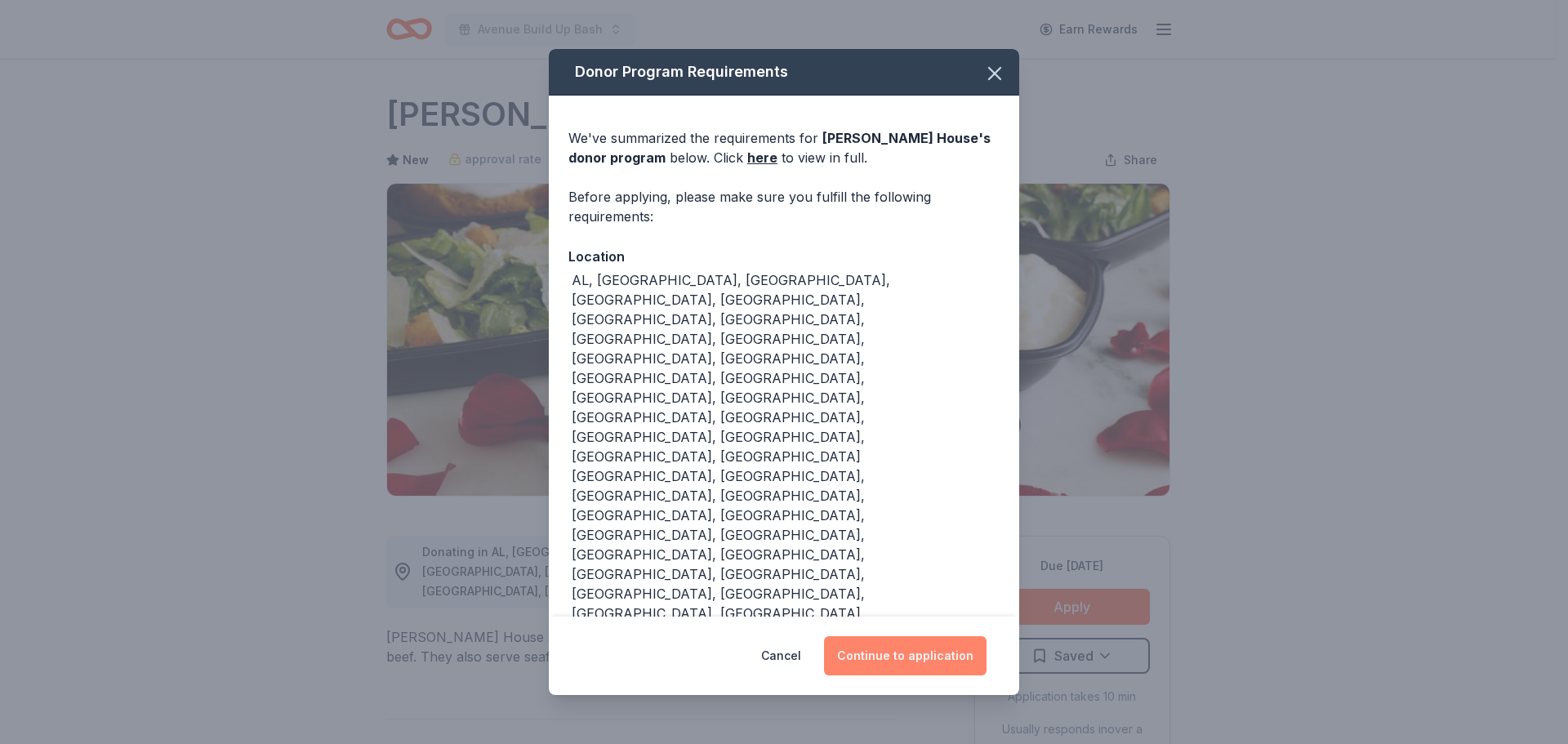
click at [892, 636] on button "Continue to application" at bounding box center [905, 656] width 162 height 39
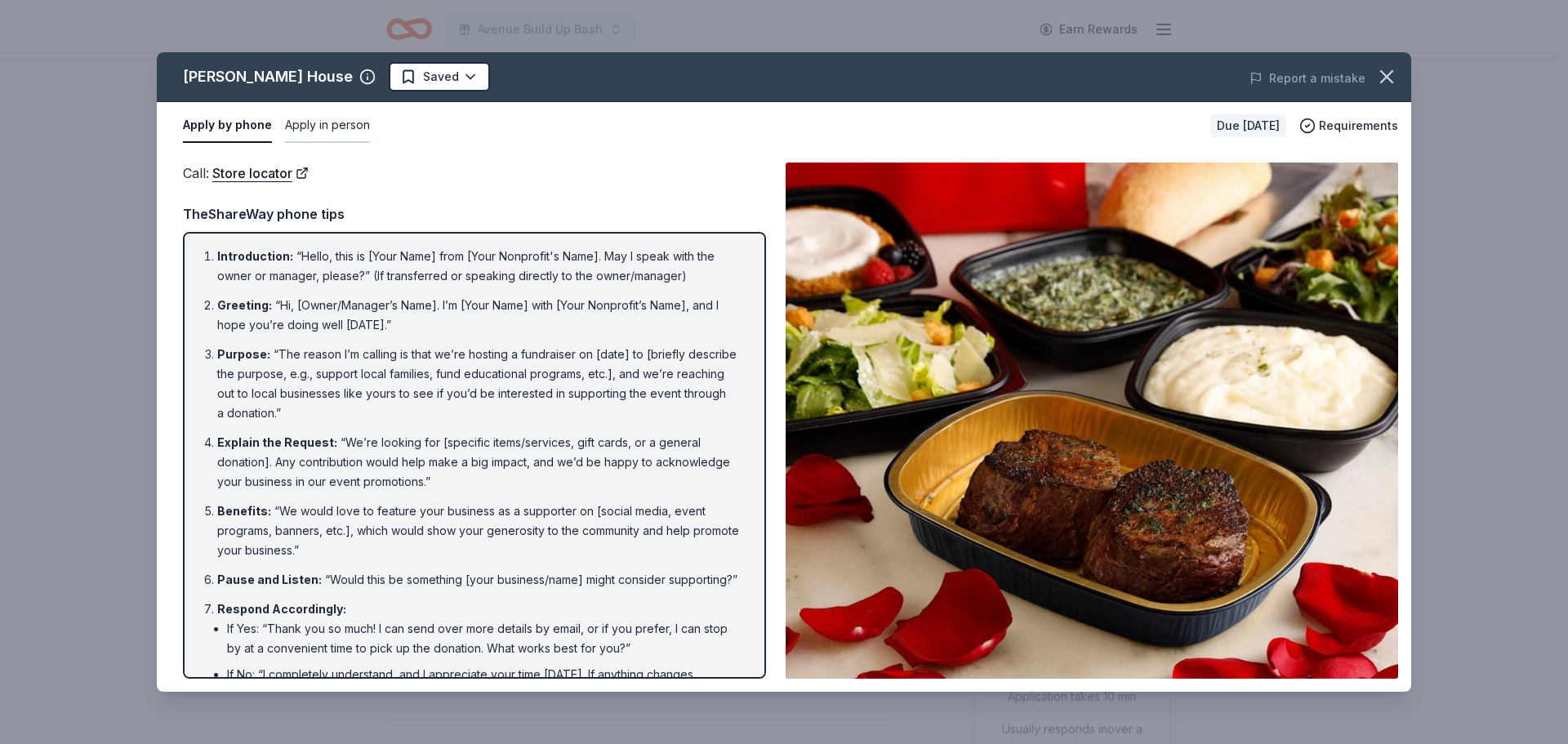
click at [306, 124] on button "Apply in person" at bounding box center [327, 126] width 85 height 34
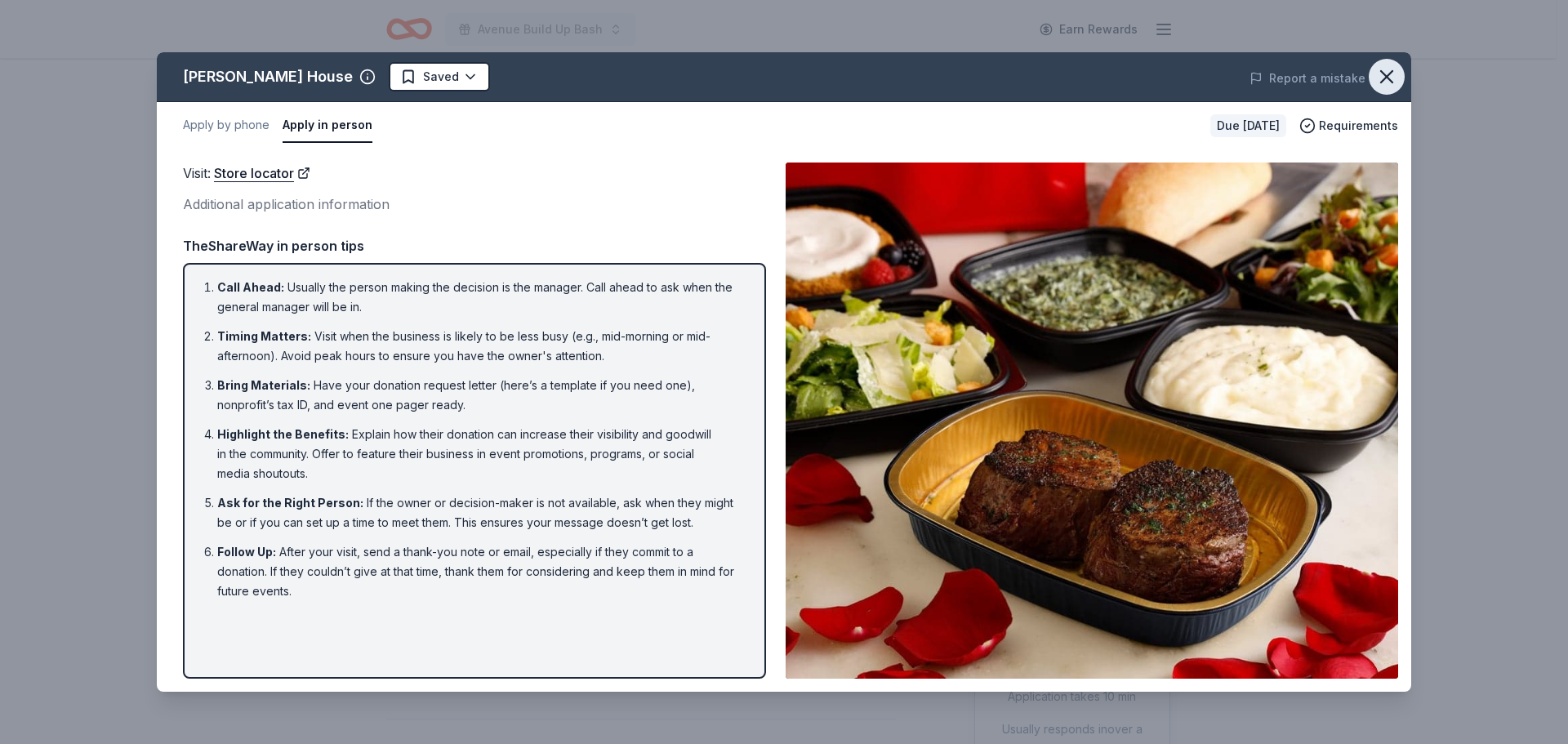
click at [1391, 74] on icon "button" at bounding box center [1386, 76] width 23 height 23
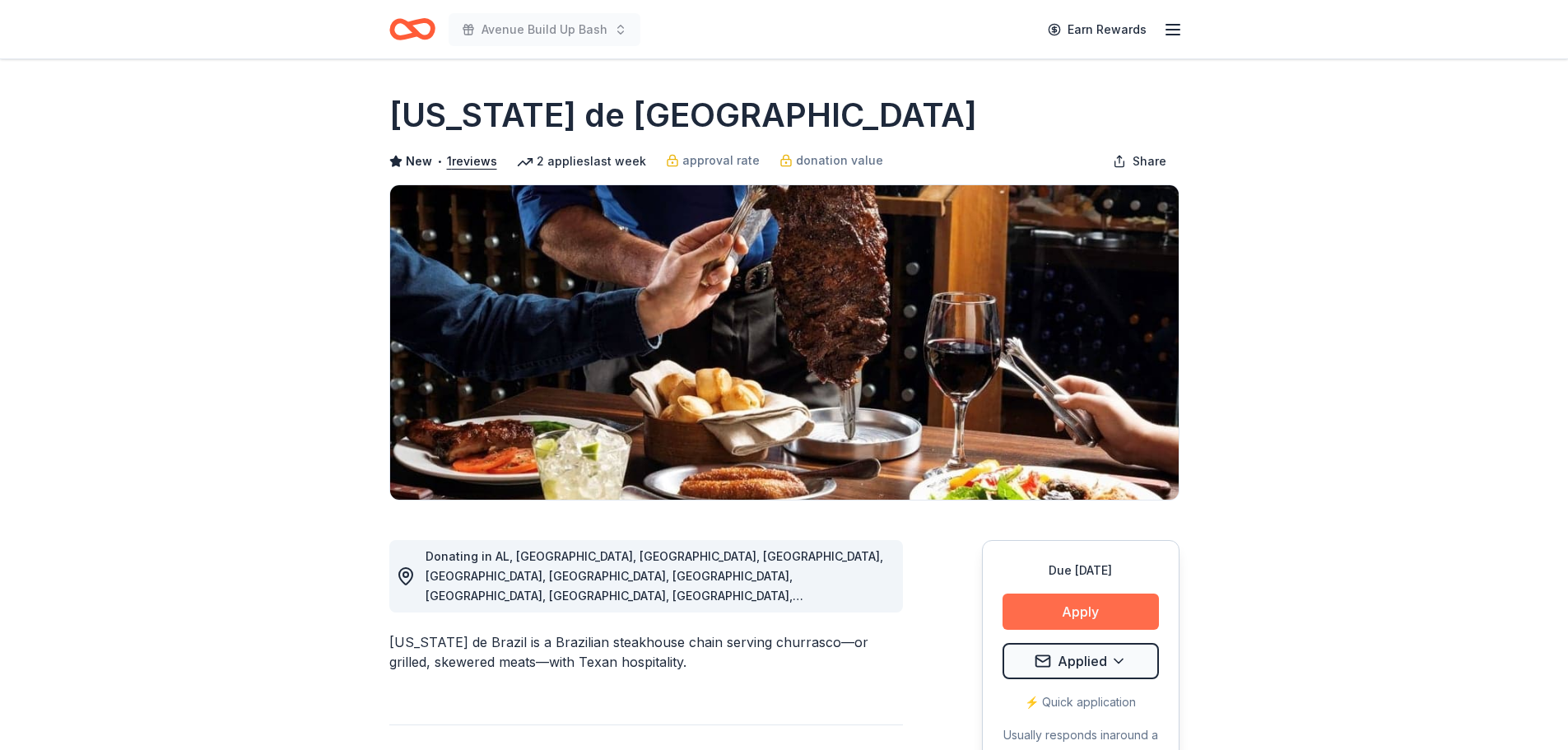
click at [1085, 616] on button "Apply" at bounding box center [1081, 611] width 157 height 36
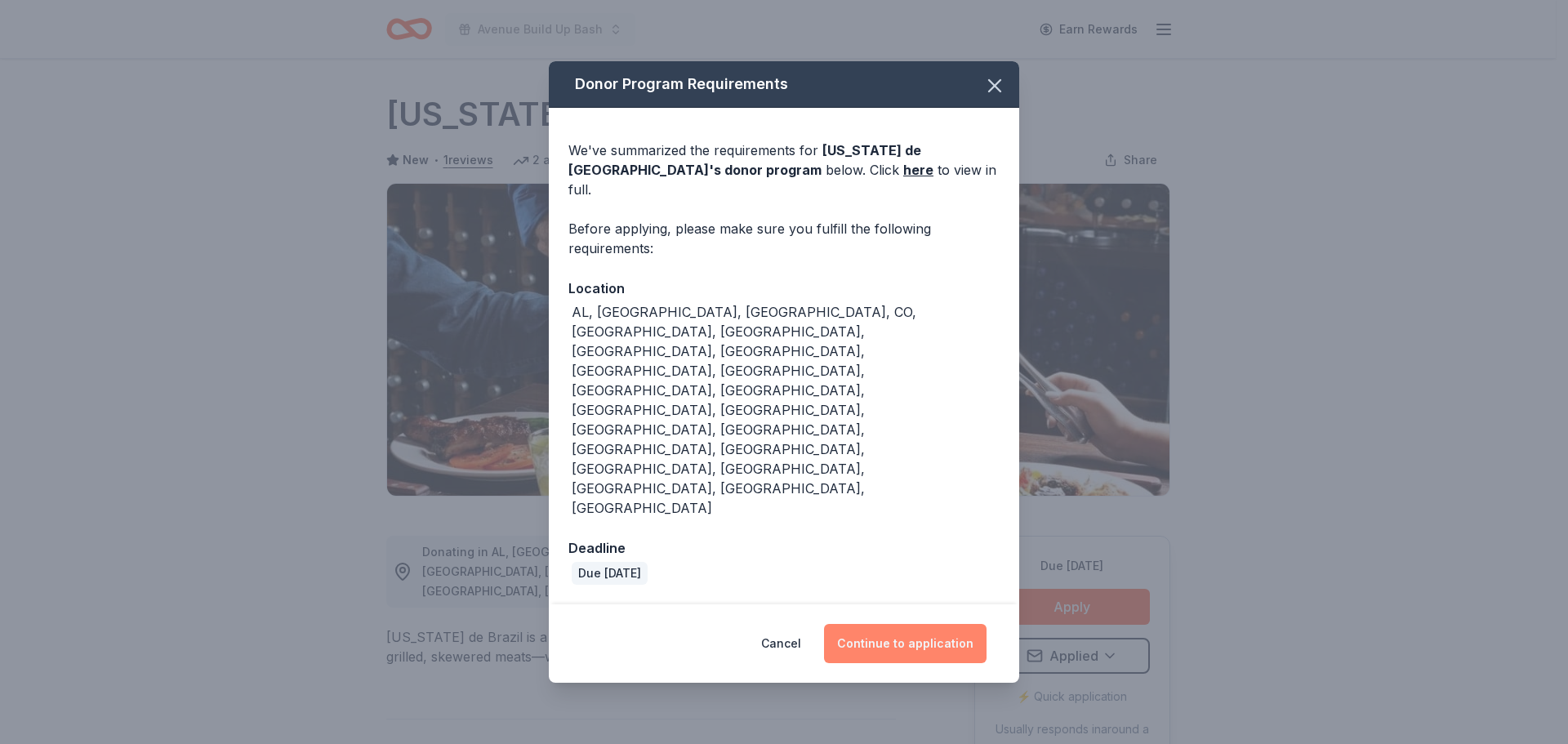
click at [911, 624] on button "Continue to application" at bounding box center [905, 644] width 162 height 39
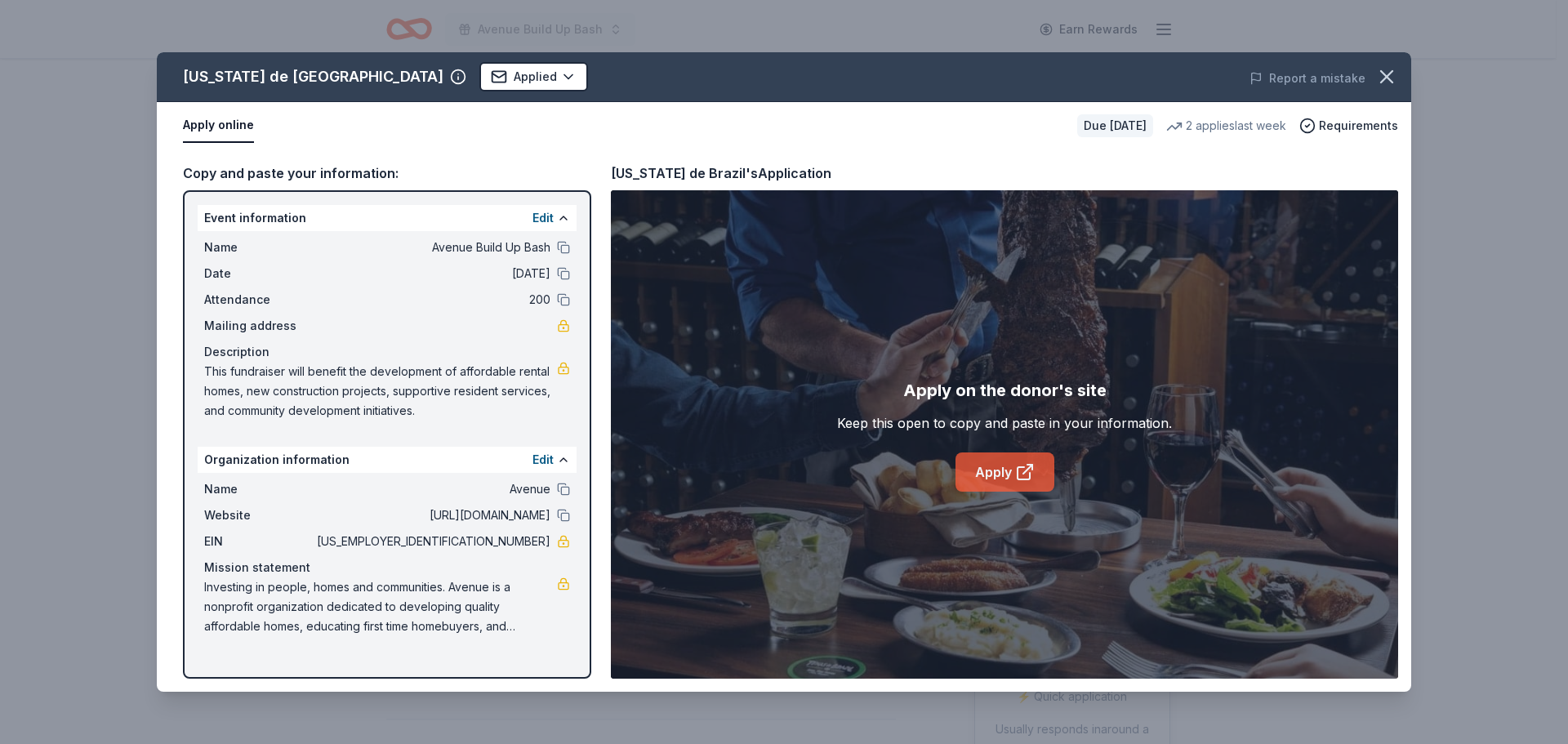
click at [999, 478] on link "Apply" at bounding box center [1005, 472] width 99 height 39
click at [1387, 79] on icon "button" at bounding box center [1386, 76] width 23 height 23
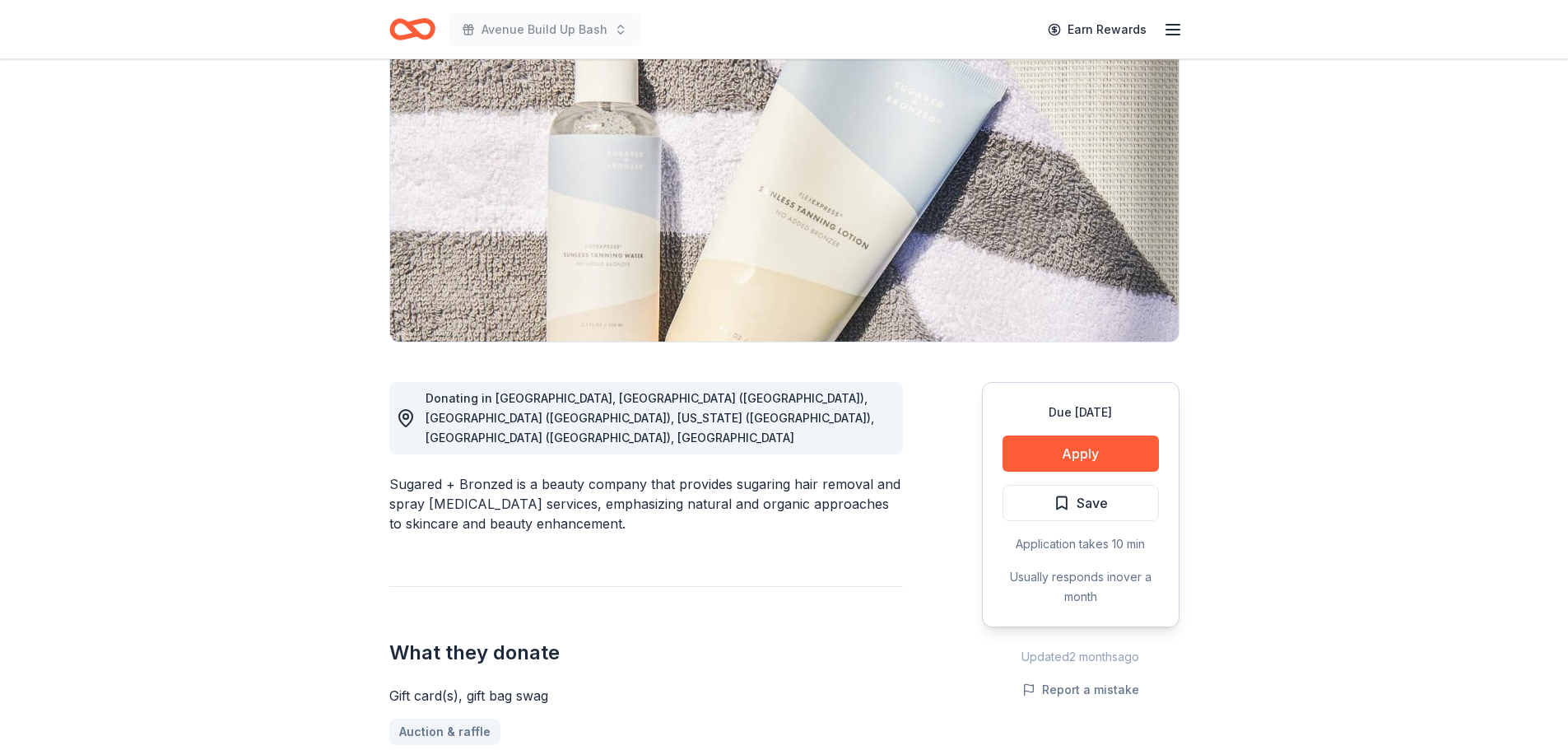
scroll to position [164, 0]
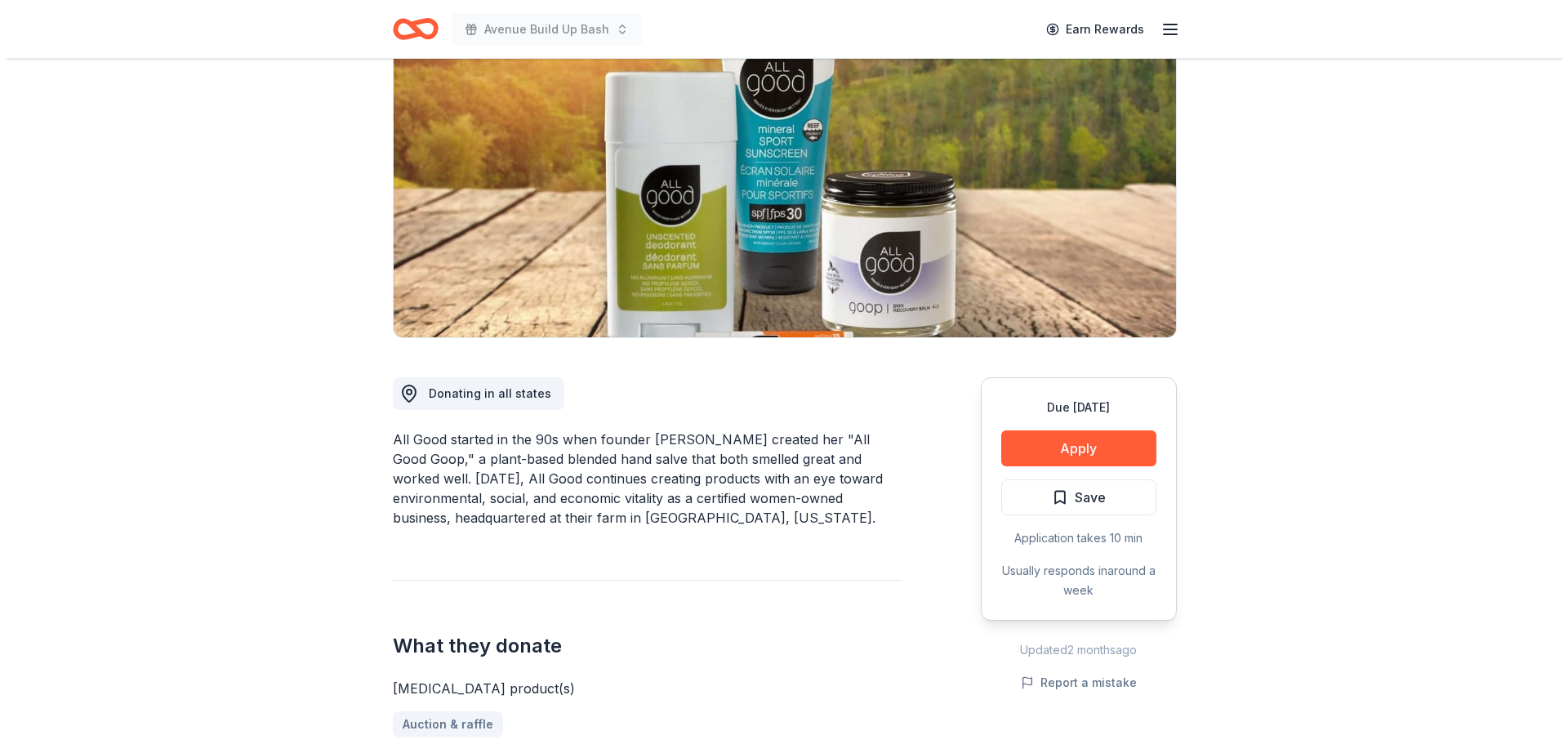
scroll to position [163, 0]
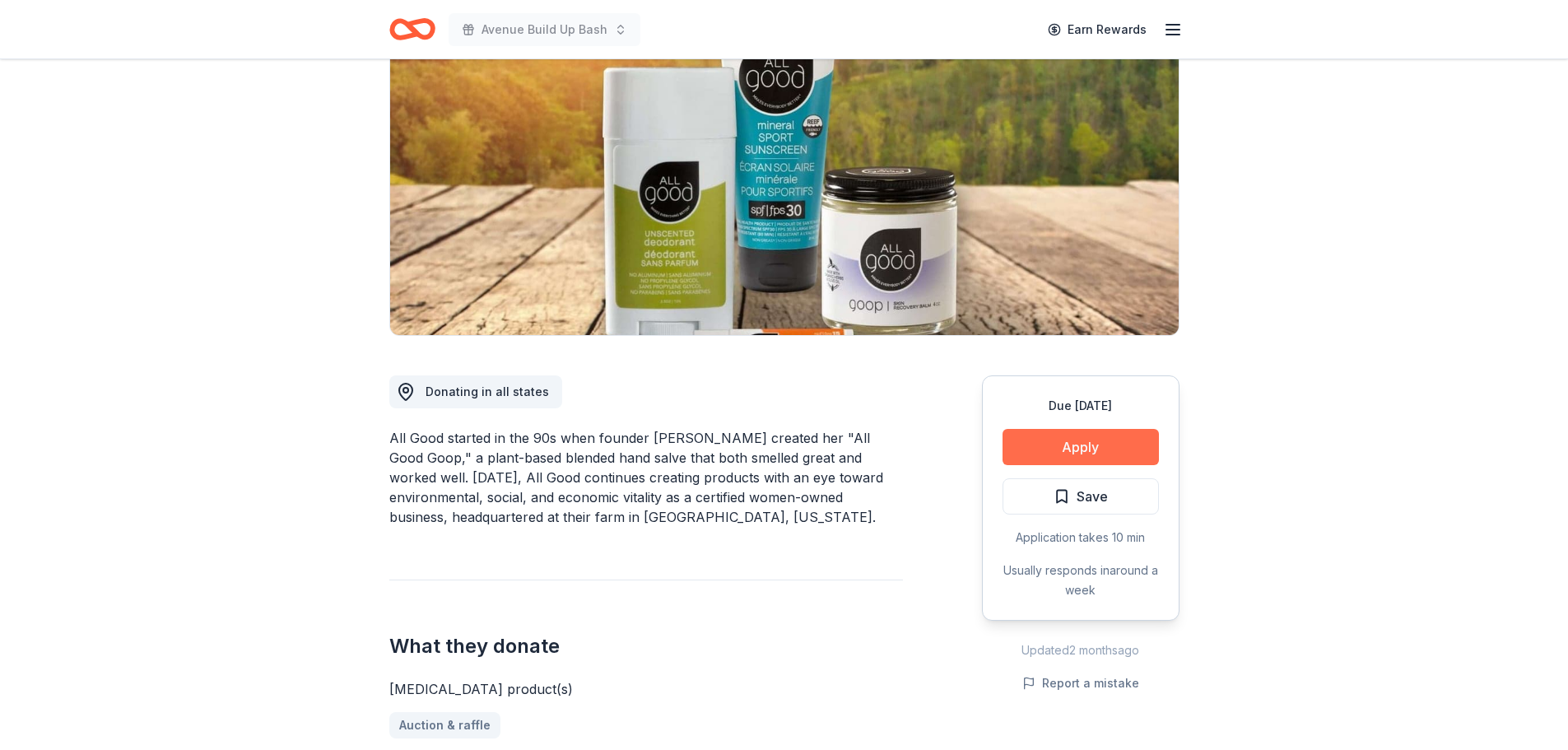
click at [1056, 452] on button "Apply" at bounding box center [1081, 447] width 157 height 36
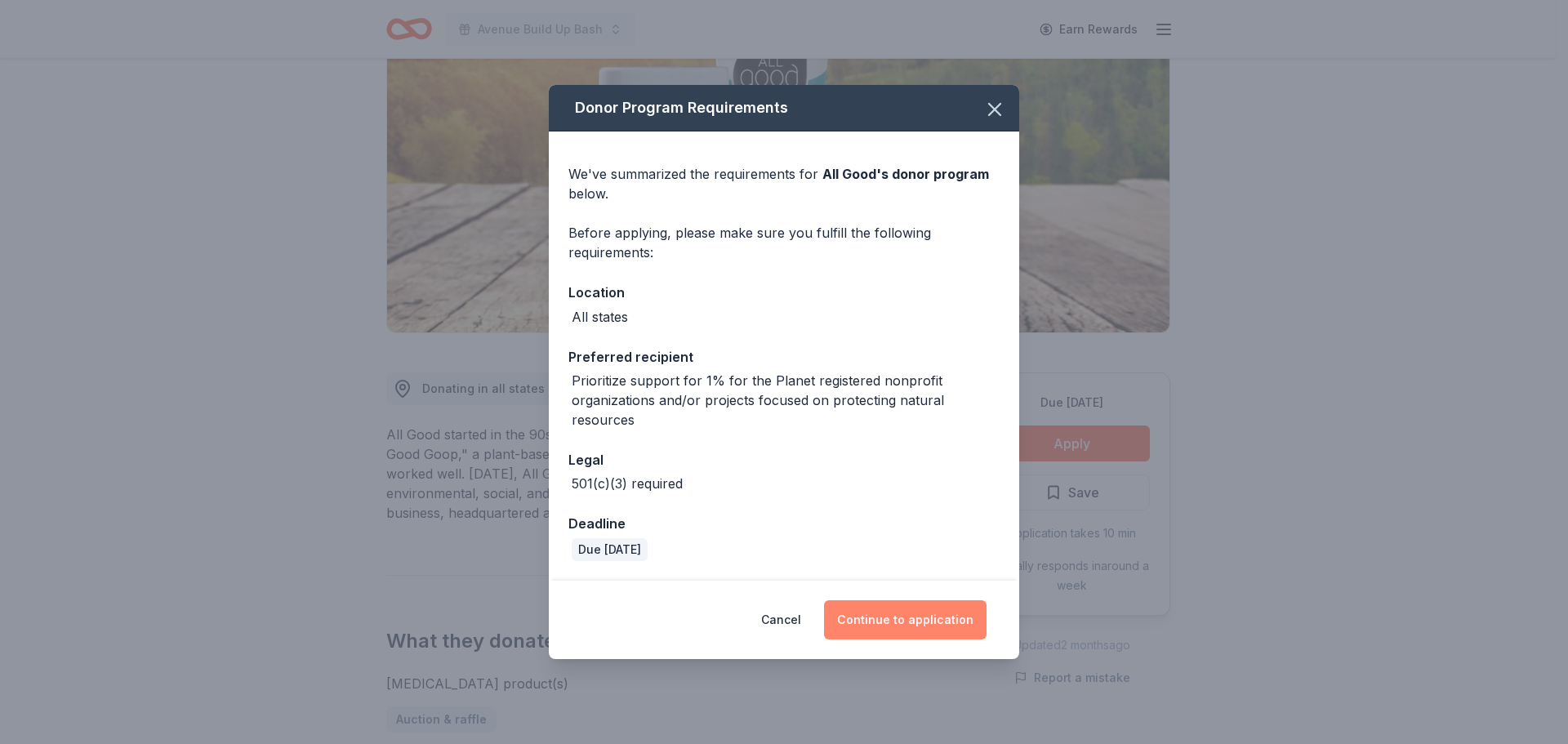
click at [916, 618] on button "Continue to application" at bounding box center [905, 620] width 162 height 39
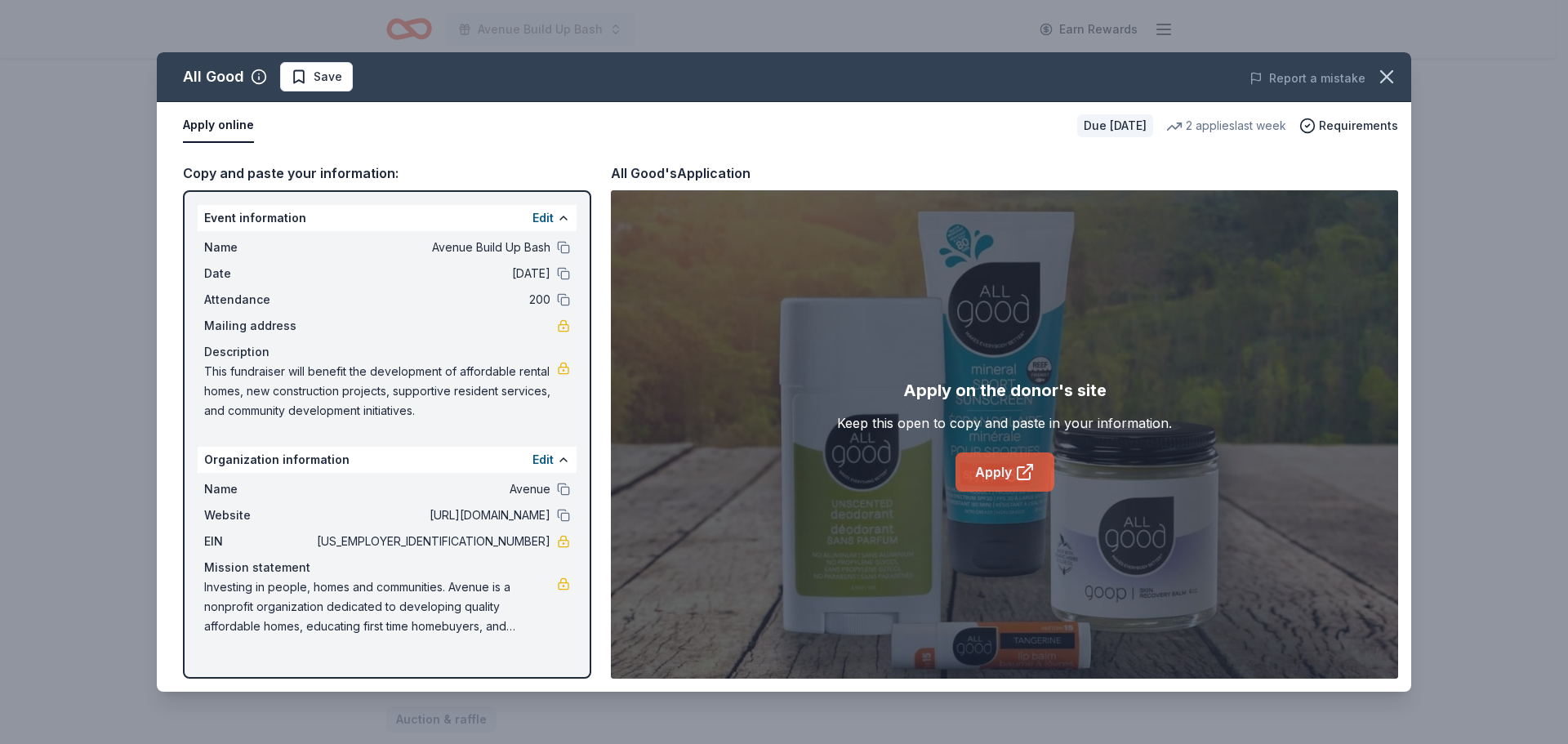
click at [996, 469] on link "Apply" at bounding box center [1005, 472] width 99 height 39
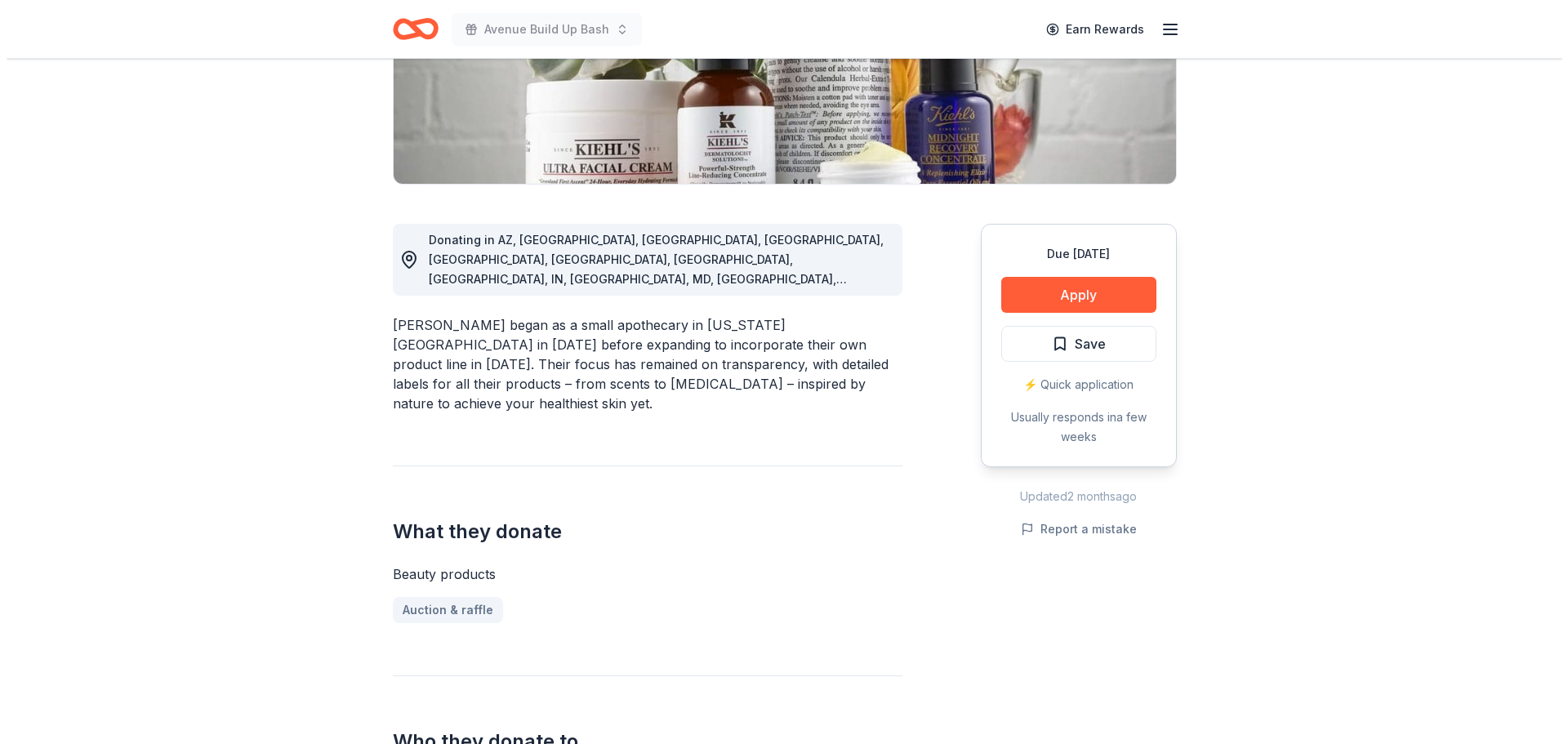
scroll to position [326, 0]
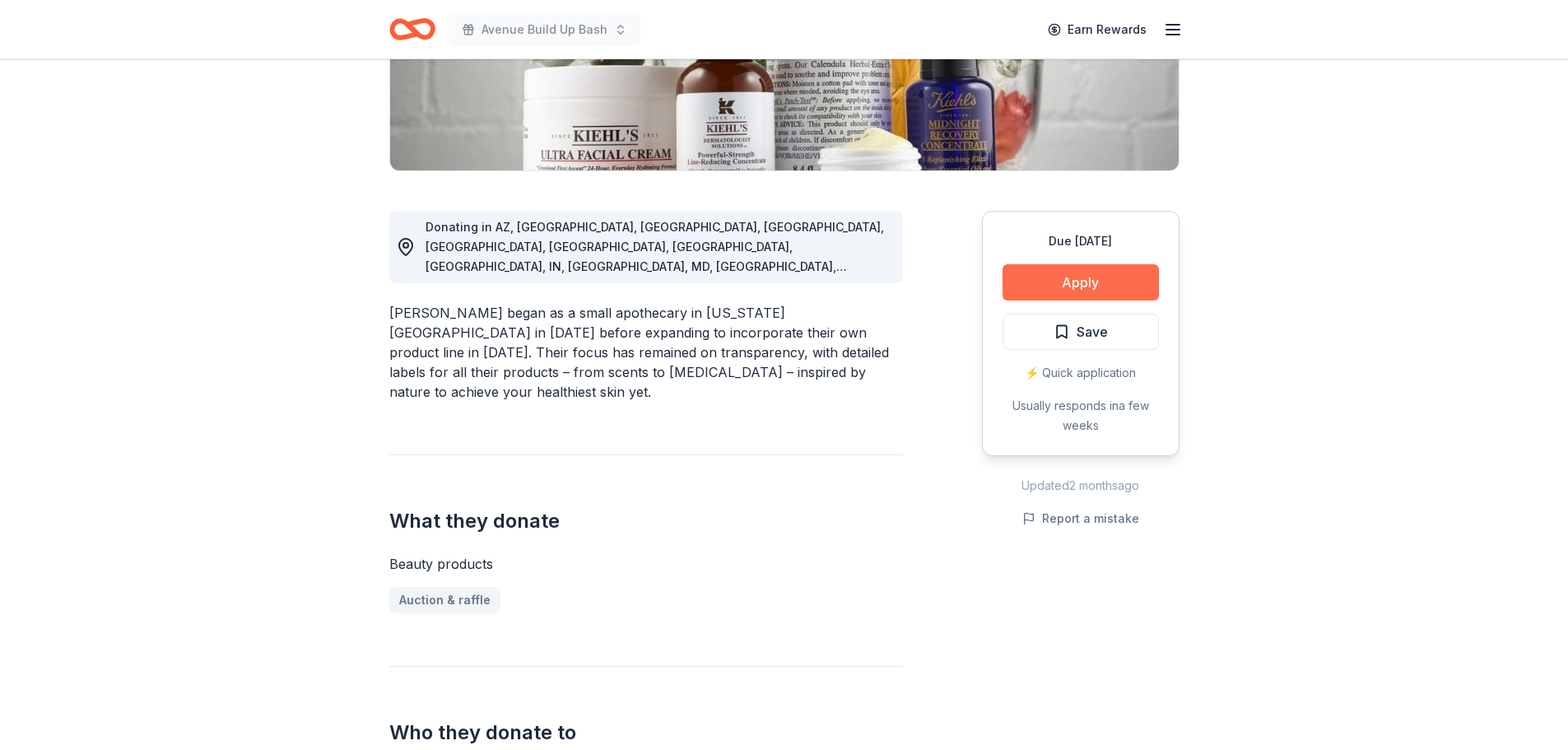
click at [1075, 275] on button "Apply" at bounding box center [1081, 282] width 157 height 36
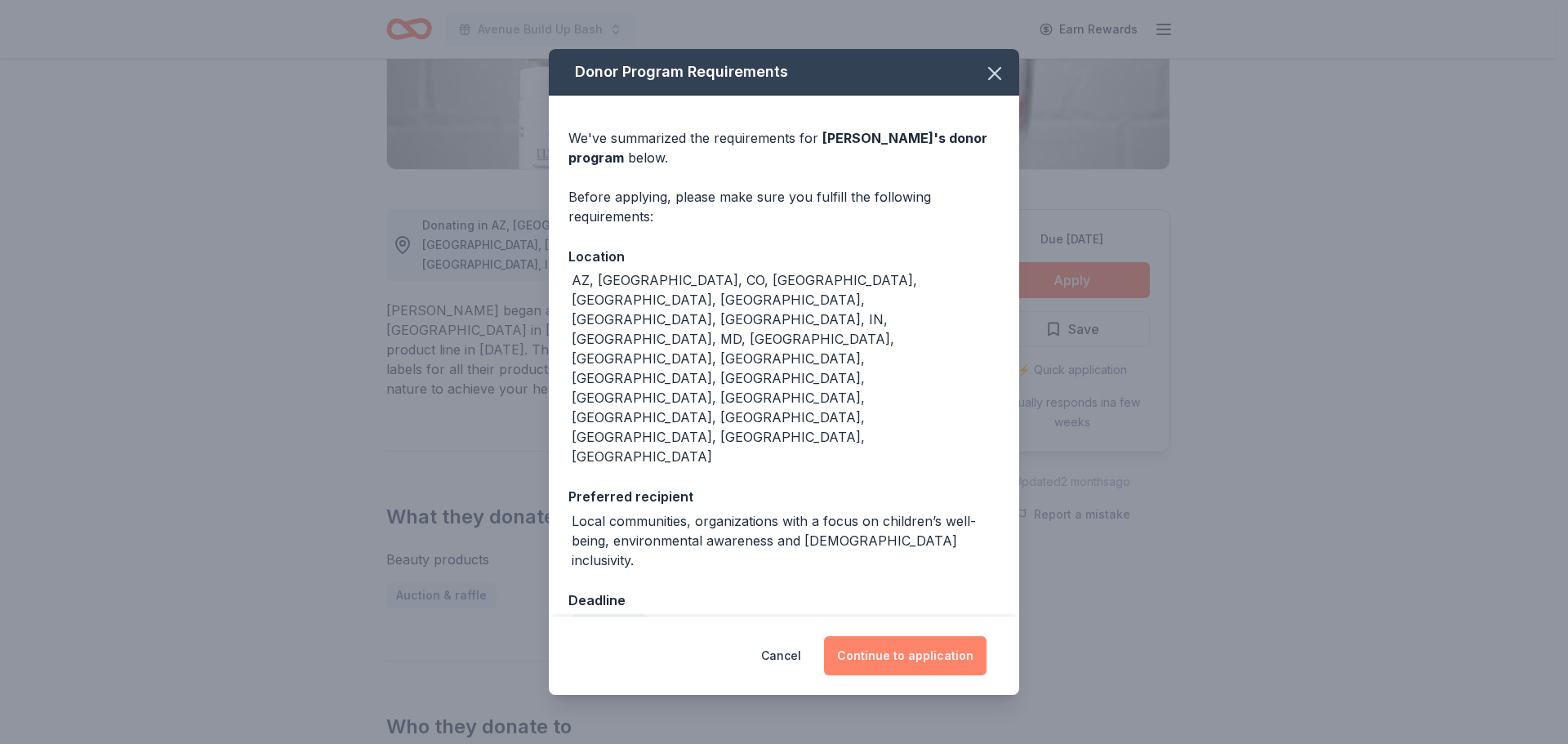
click at [887, 636] on button "Continue to application" at bounding box center [905, 656] width 162 height 39
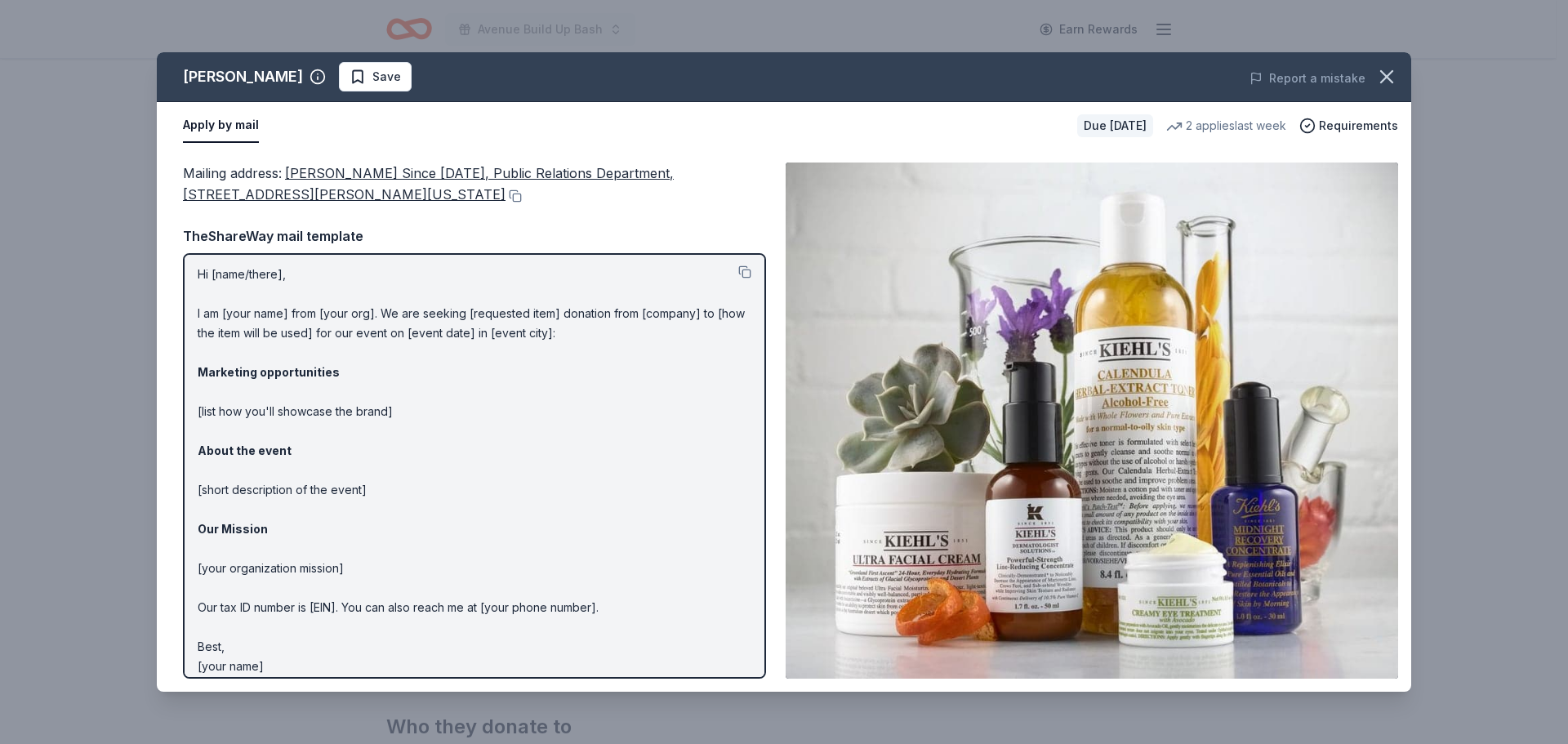
scroll to position [0, 0]
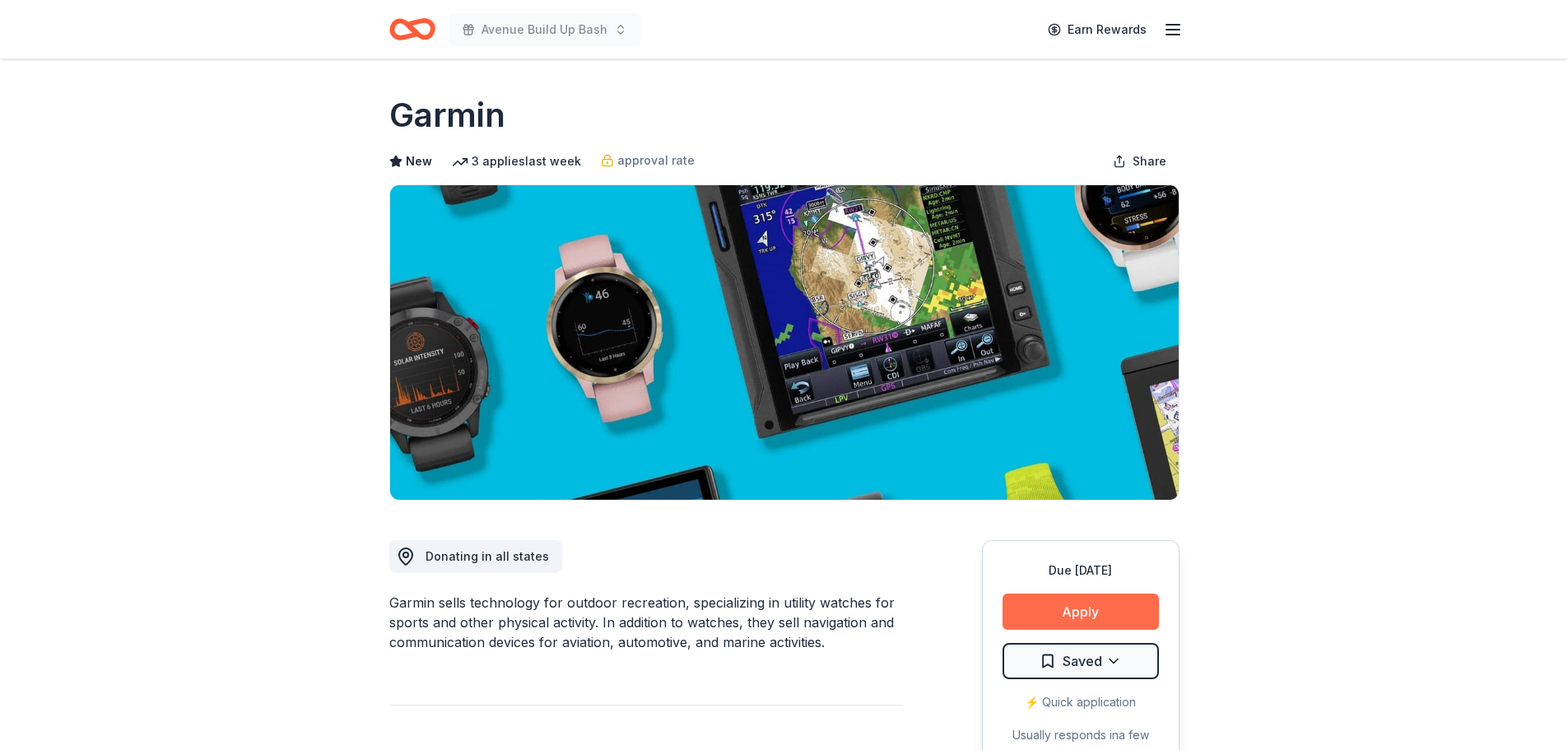
click at [1077, 602] on button "Apply" at bounding box center [1081, 611] width 157 height 36
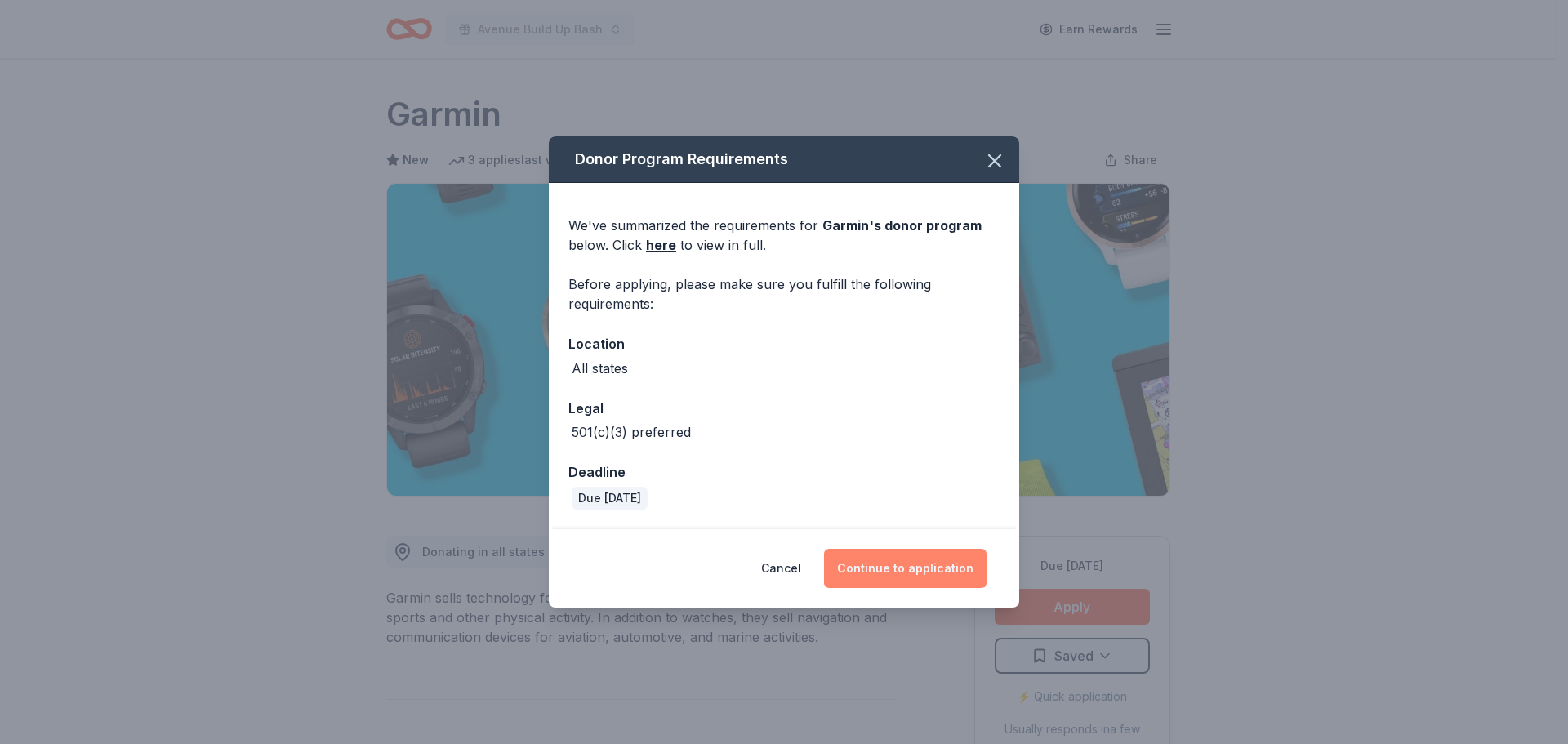
click at [927, 574] on button "Continue to application" at bounding box center [905, 569] width 162 height 39
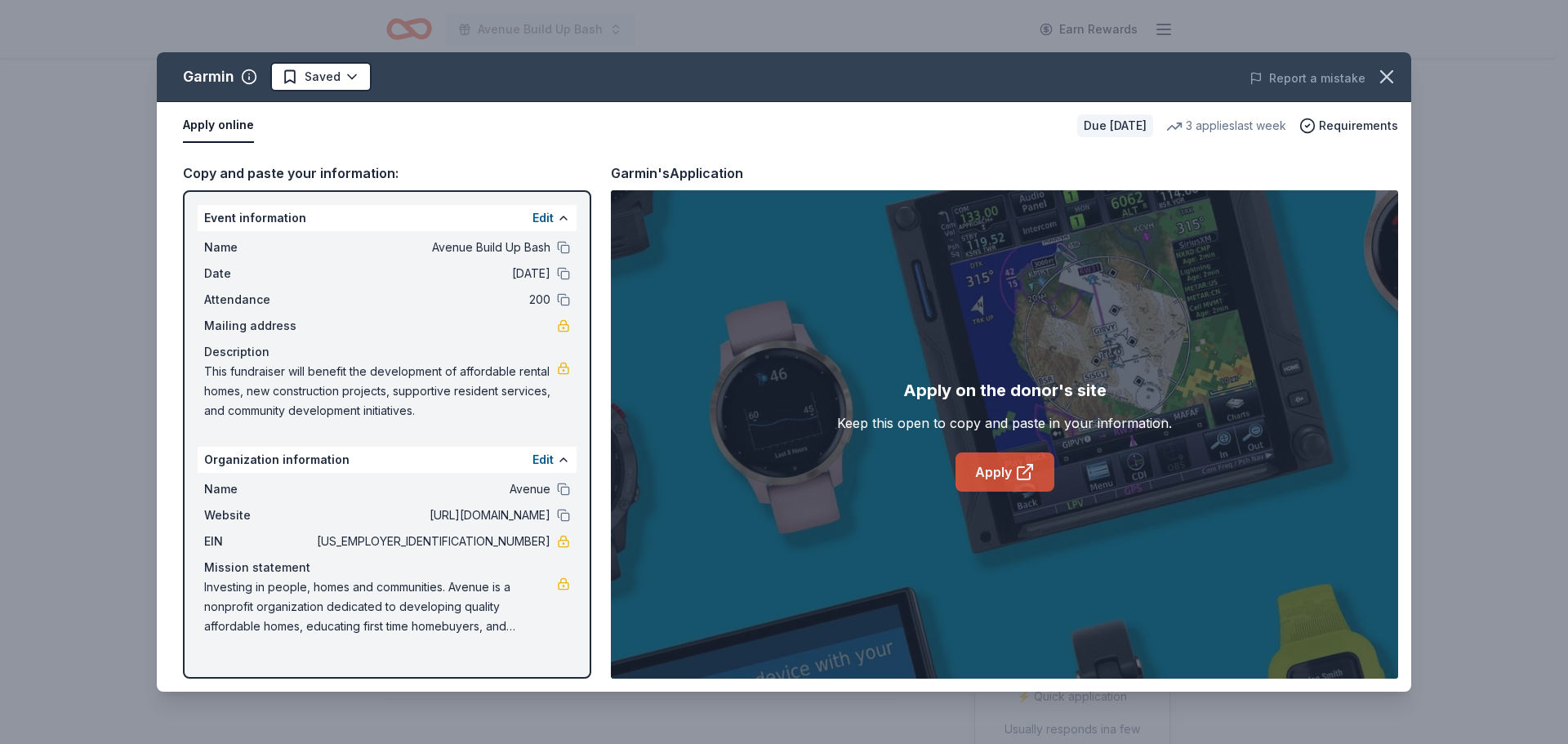
click at [1014, 473] on link "Apply" at bounding box center [1005, 472] width 99 height 39
click at [350, 77] on html "Avenue Build Up Bash Earn Rewards Due [DATE] Share Garmin New 3 applies last we…" at bounding box center [784, 372] width 1568 height 744
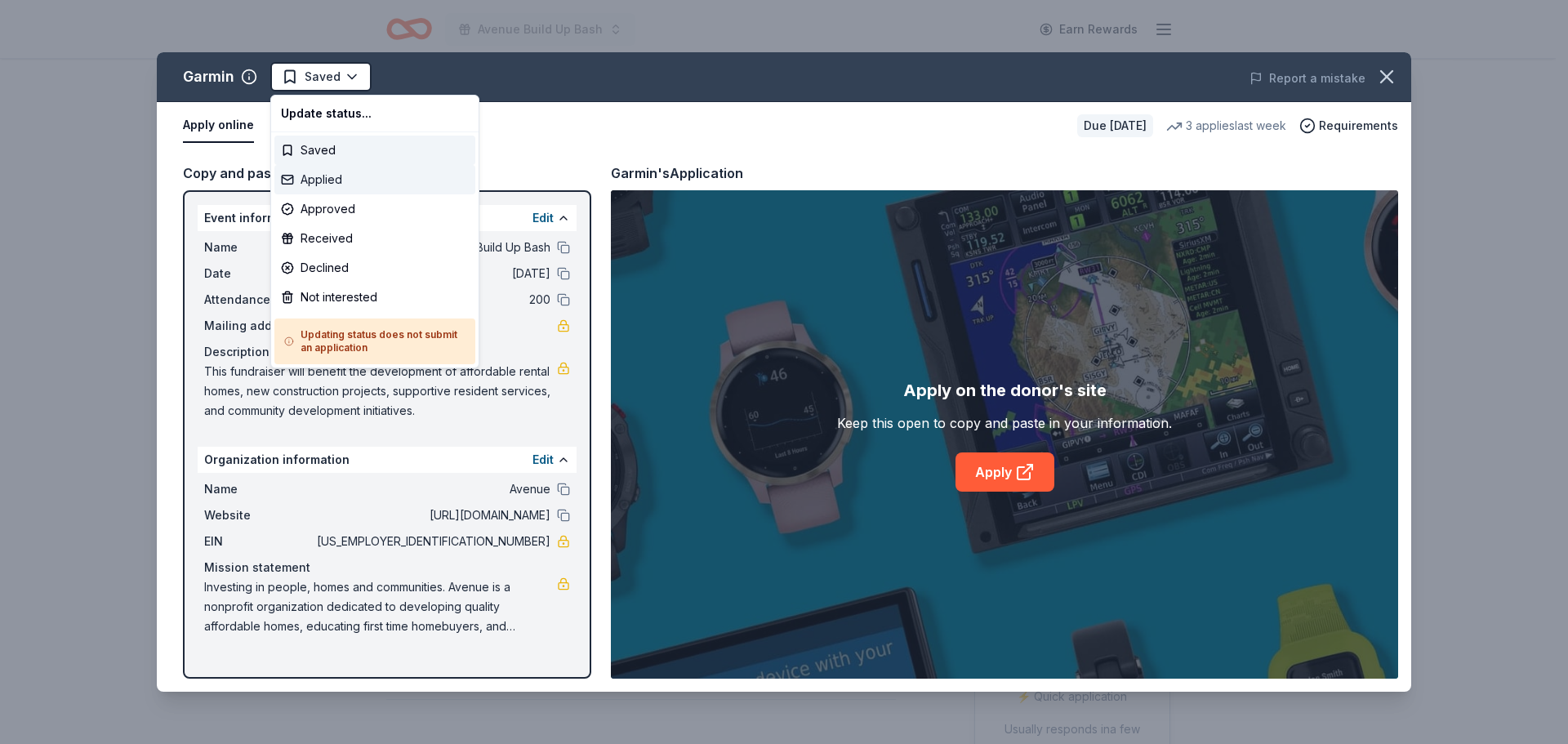
click at [322, 181] on div "Applied" at bounding box center [374, 179] width 201 height 29
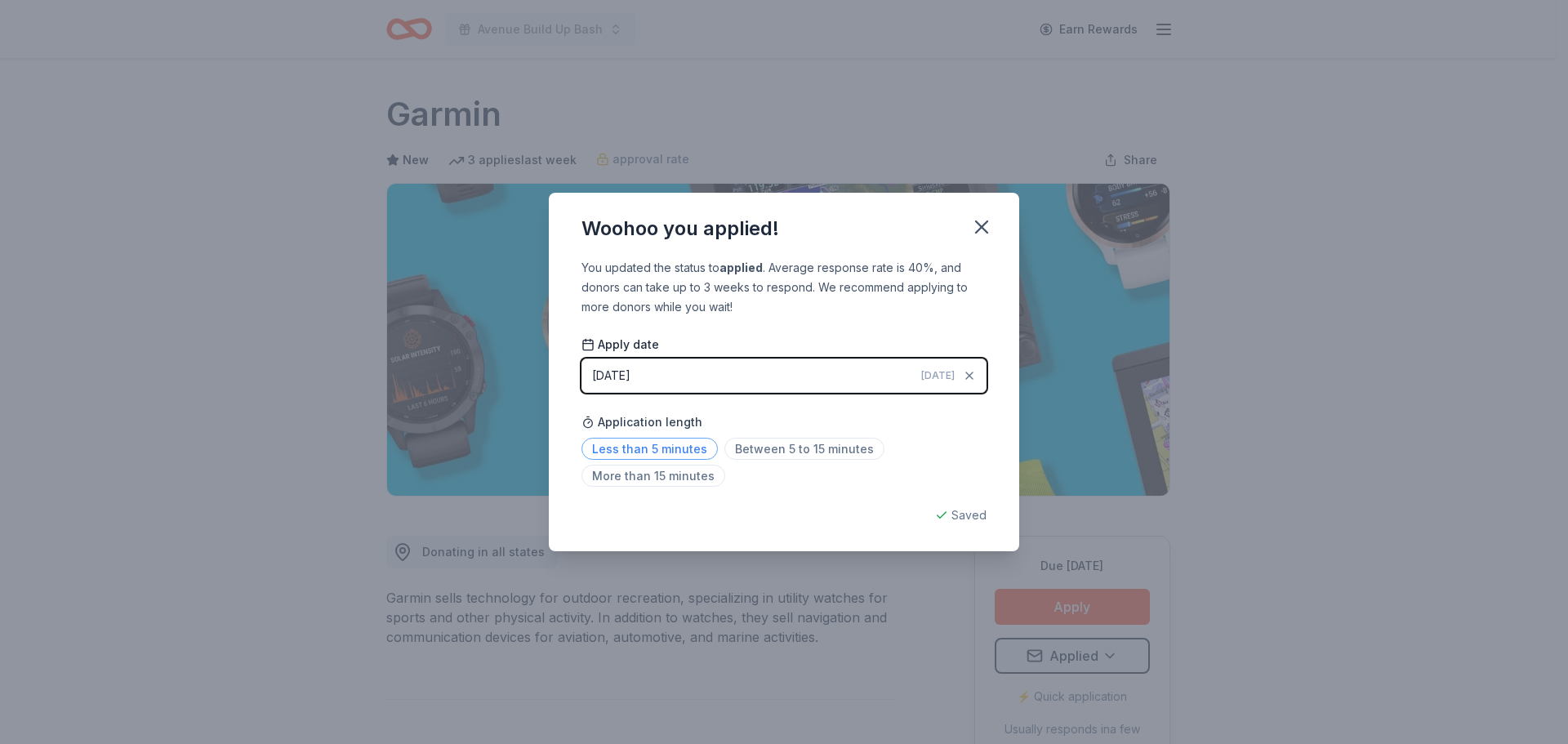
click at [658, 452] on span "Less than 5 minutes" at bounding box center [650, 449] width 137 height 22
click at [982, 222] on icon "button" at bounding box center [981, 226] width 23 height 23
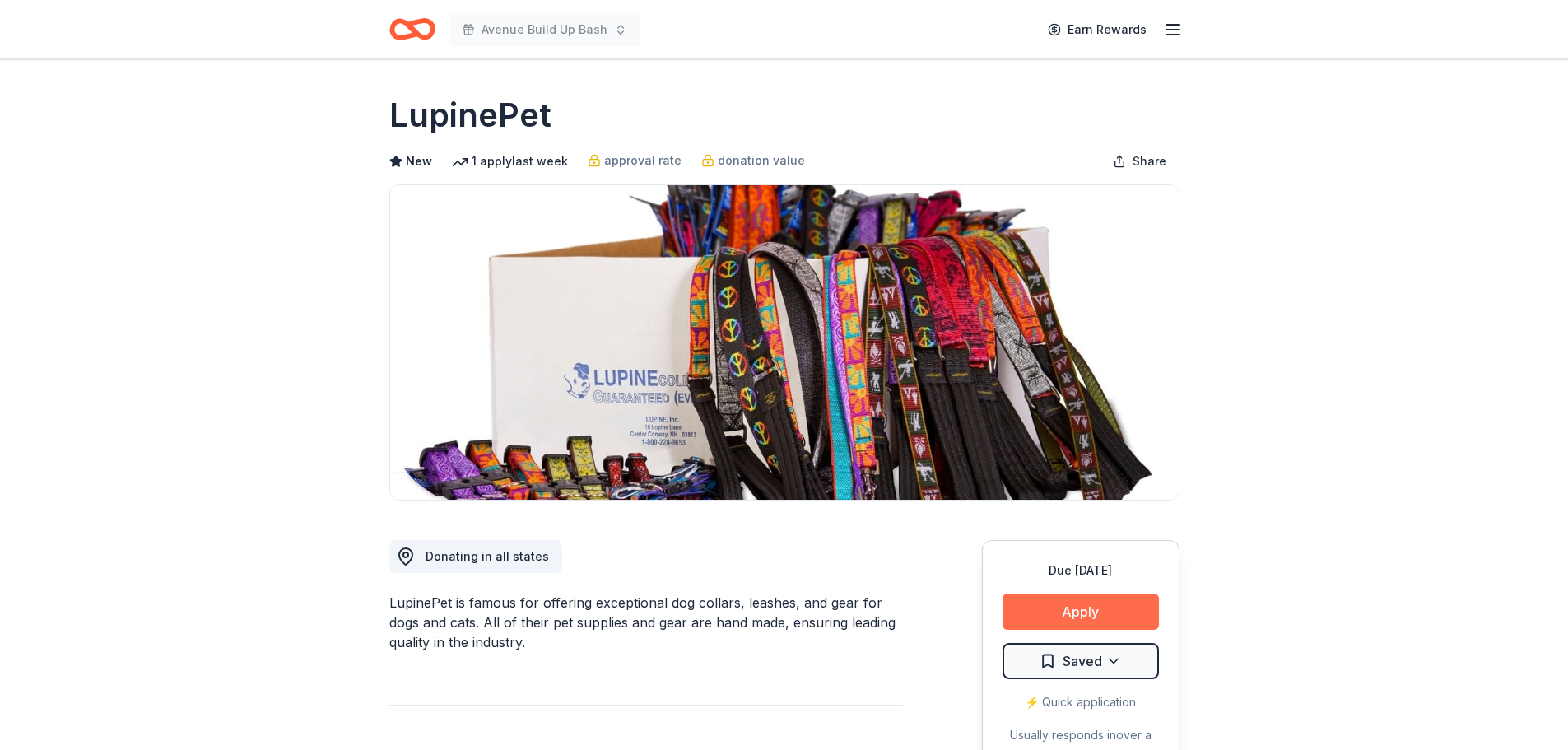
click at [1084, 610] on button "Apply" at bounding box center [1081, 611] width 157 height 36
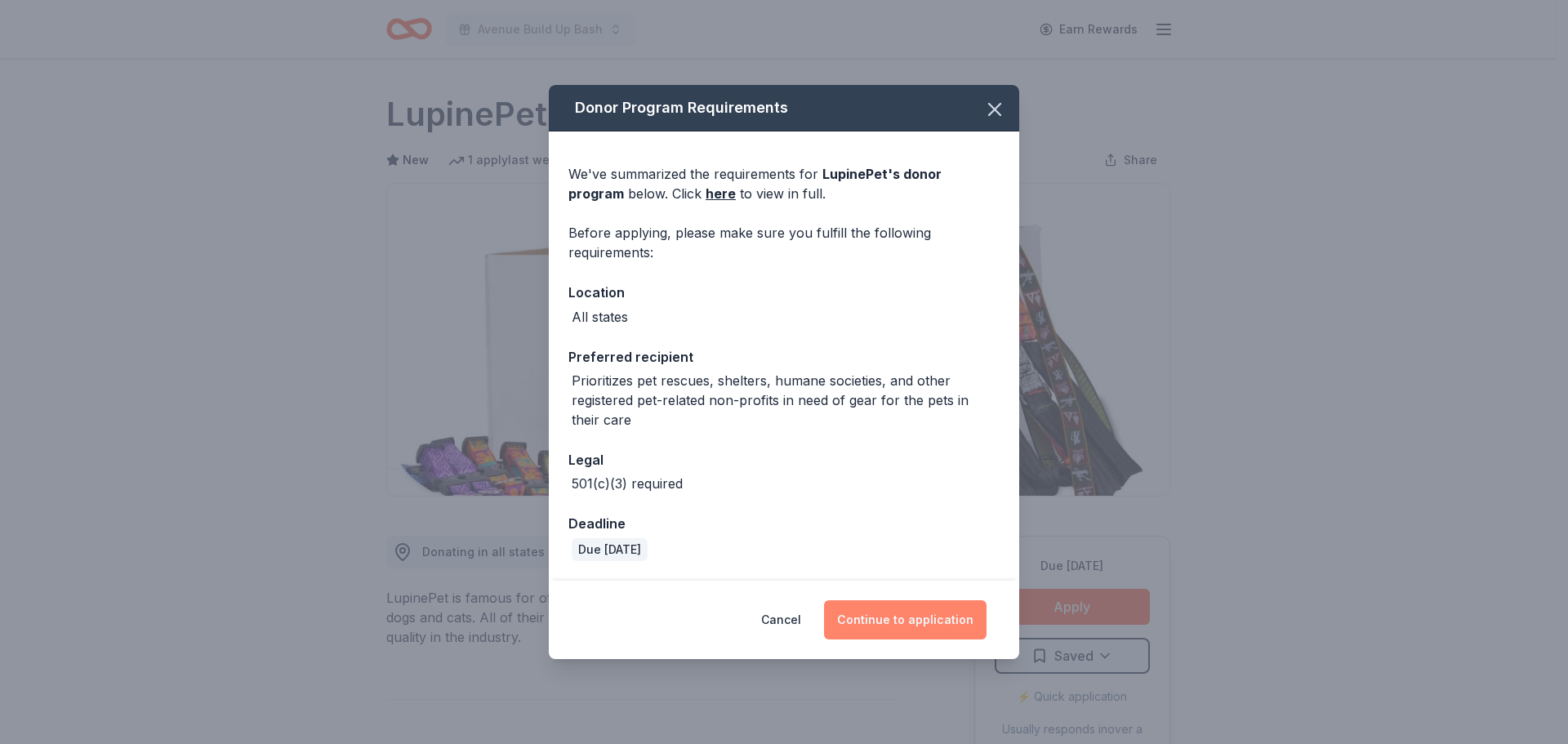
click at [936, 626] on button "Continue to application" at bounding box center [905, 620] width 162 height 39
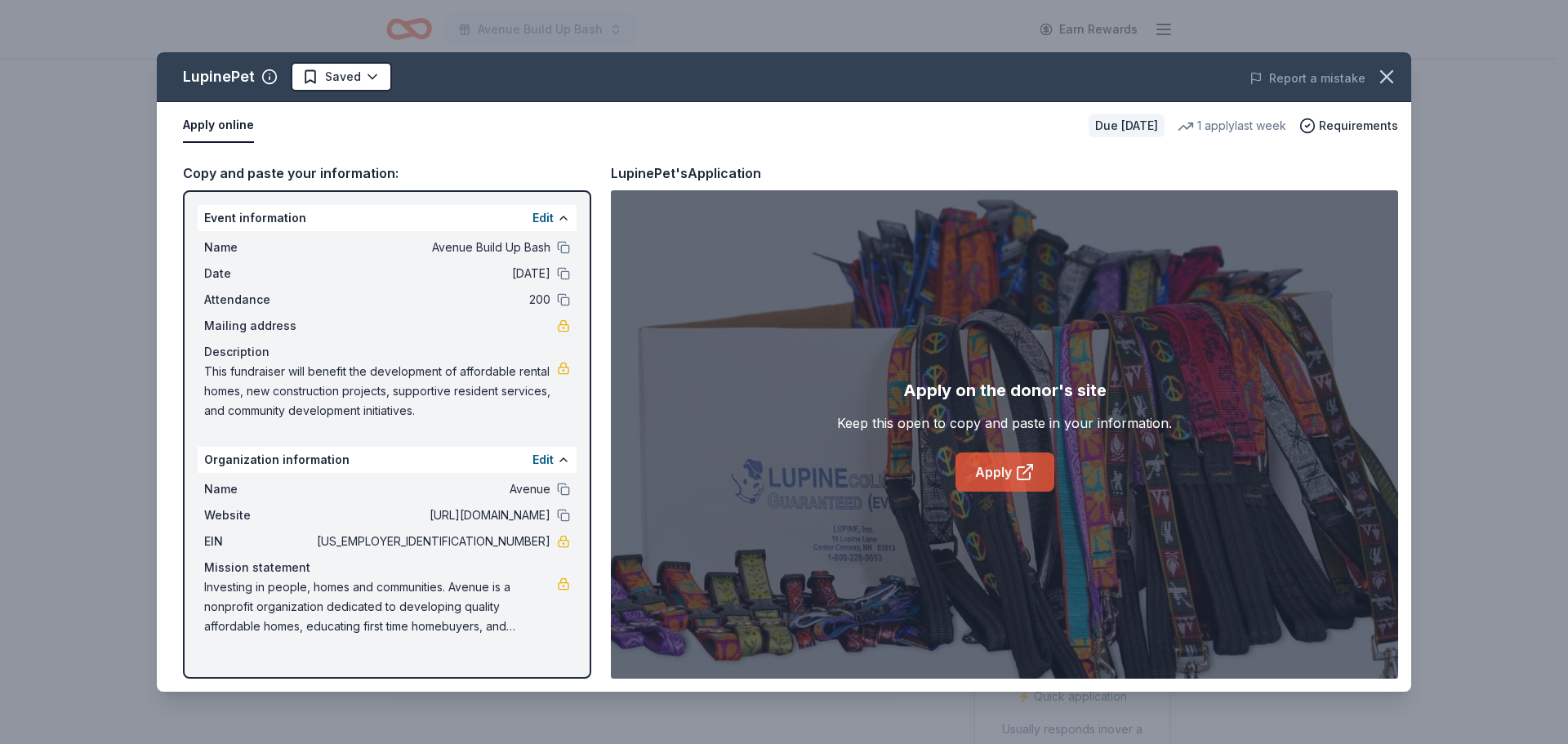
click at [1002, 466] on link "Apply" at bounding box center [1005, 472] width 99 height 39
click at [1399, 69] on button "button" at bounding box center [1387, 77] width 36 height 36
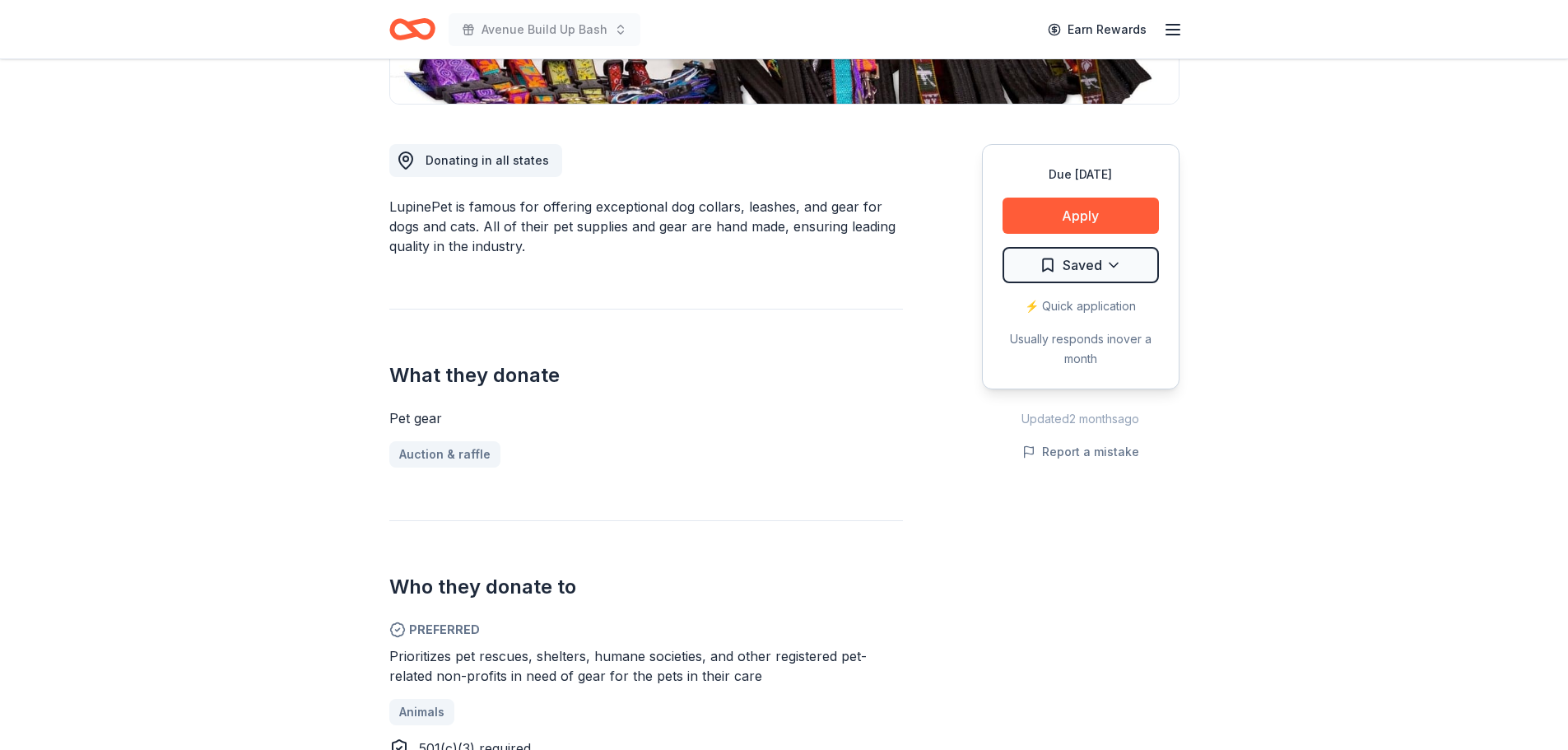
scroll to position [576, 0]
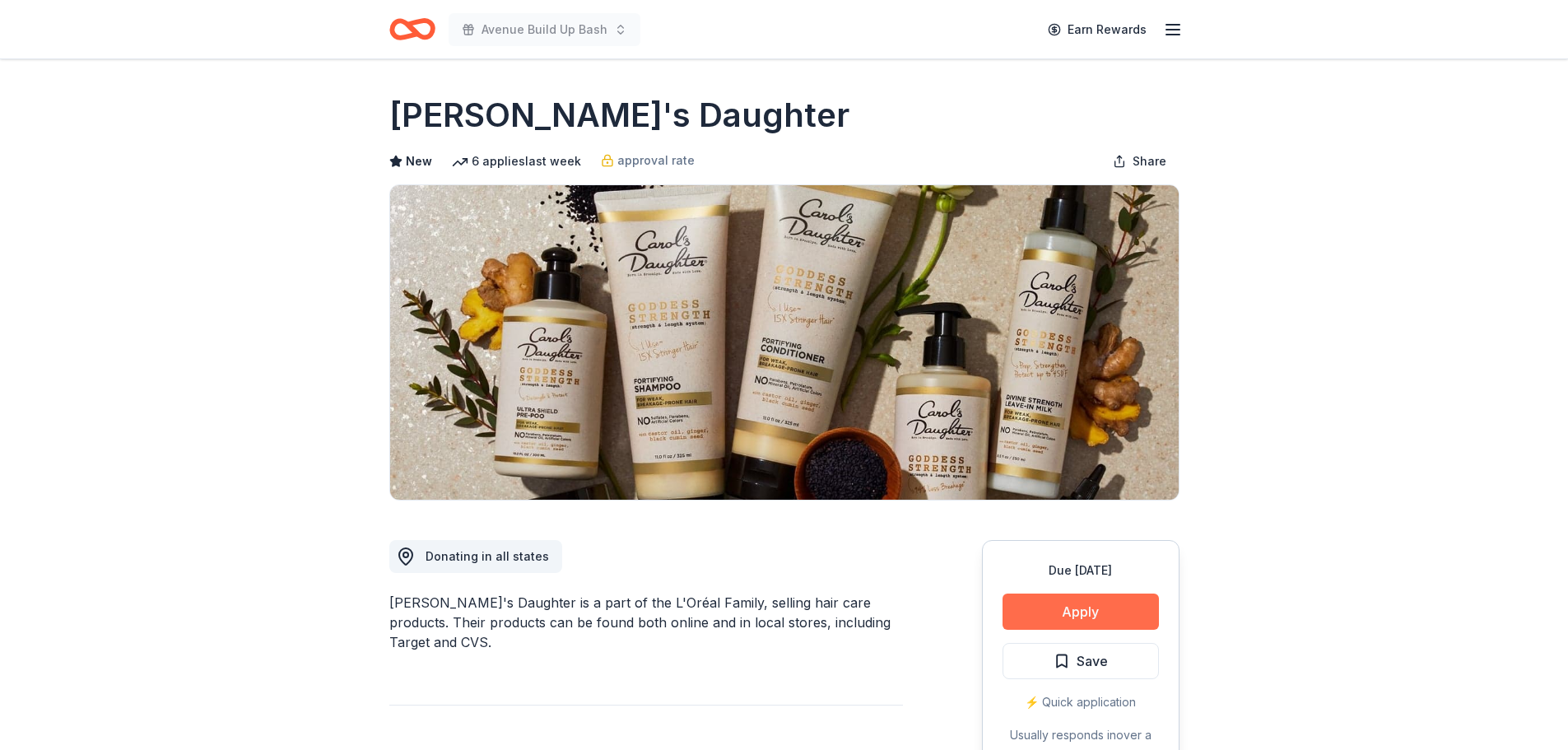
click at [1094, 610] on button "Apply" at bounding box center [1081, 611] width 157 height 36
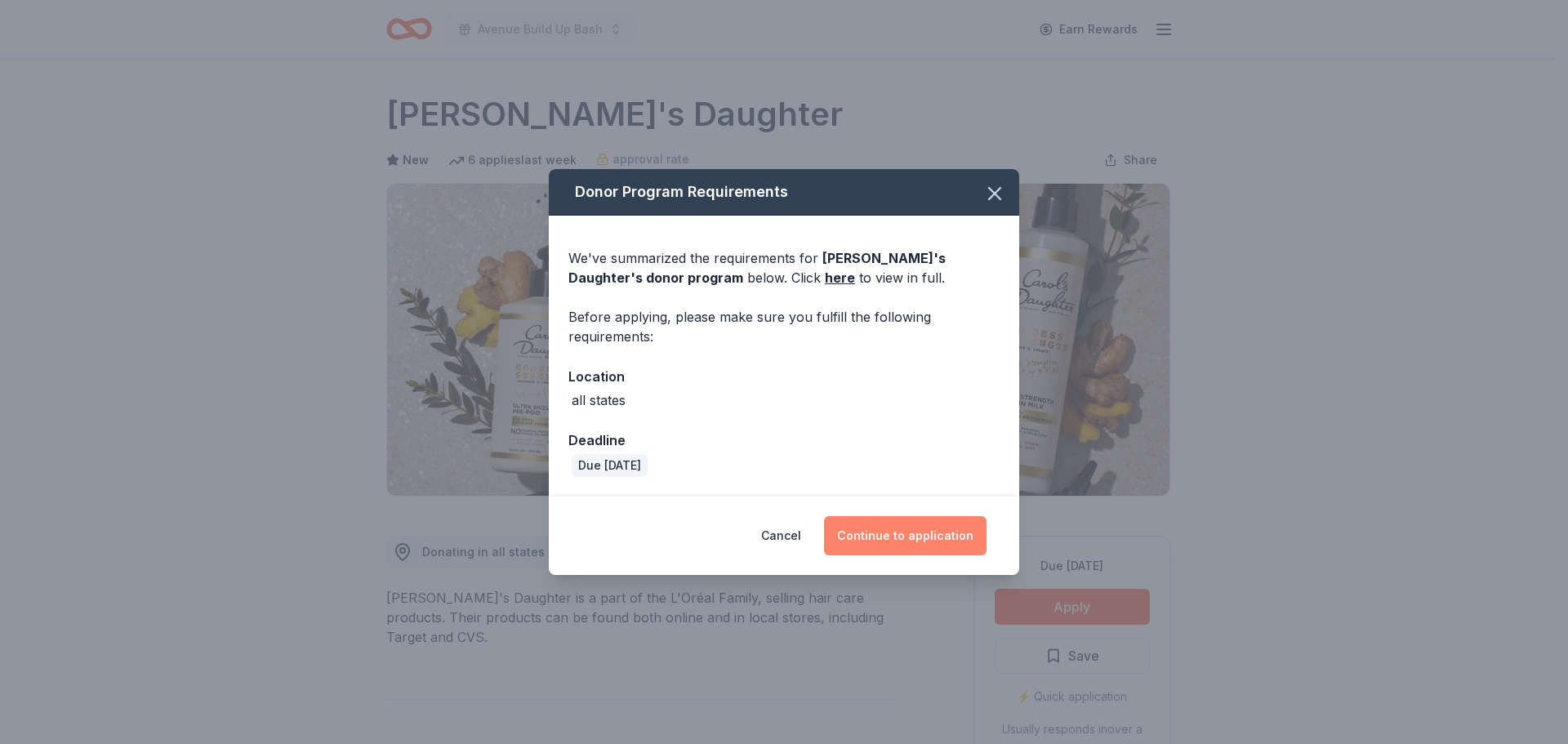
click at [932, 530] on button "Continue to application" at bounding box center [905, 536] width 162 height 39
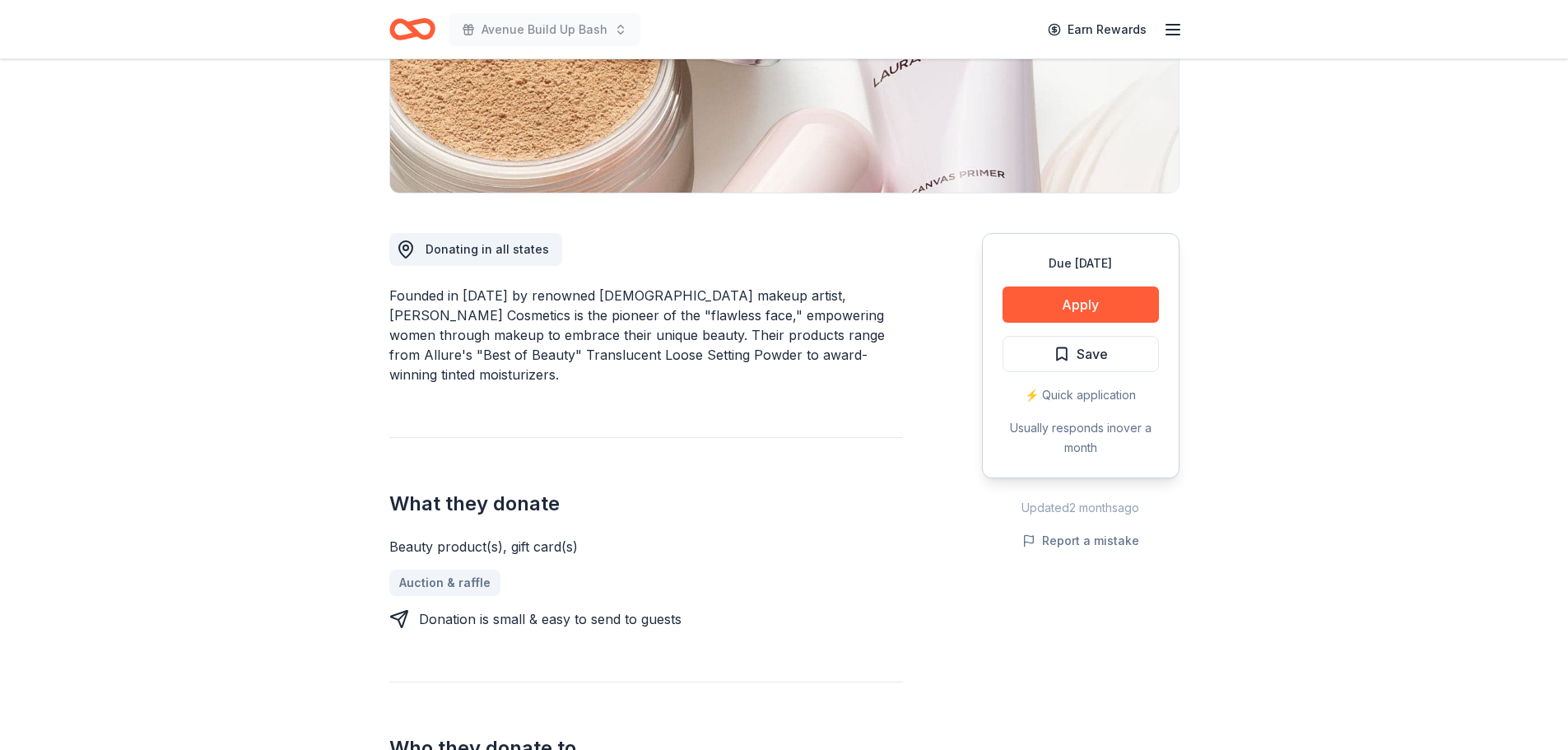
scroll to position [329, 0]
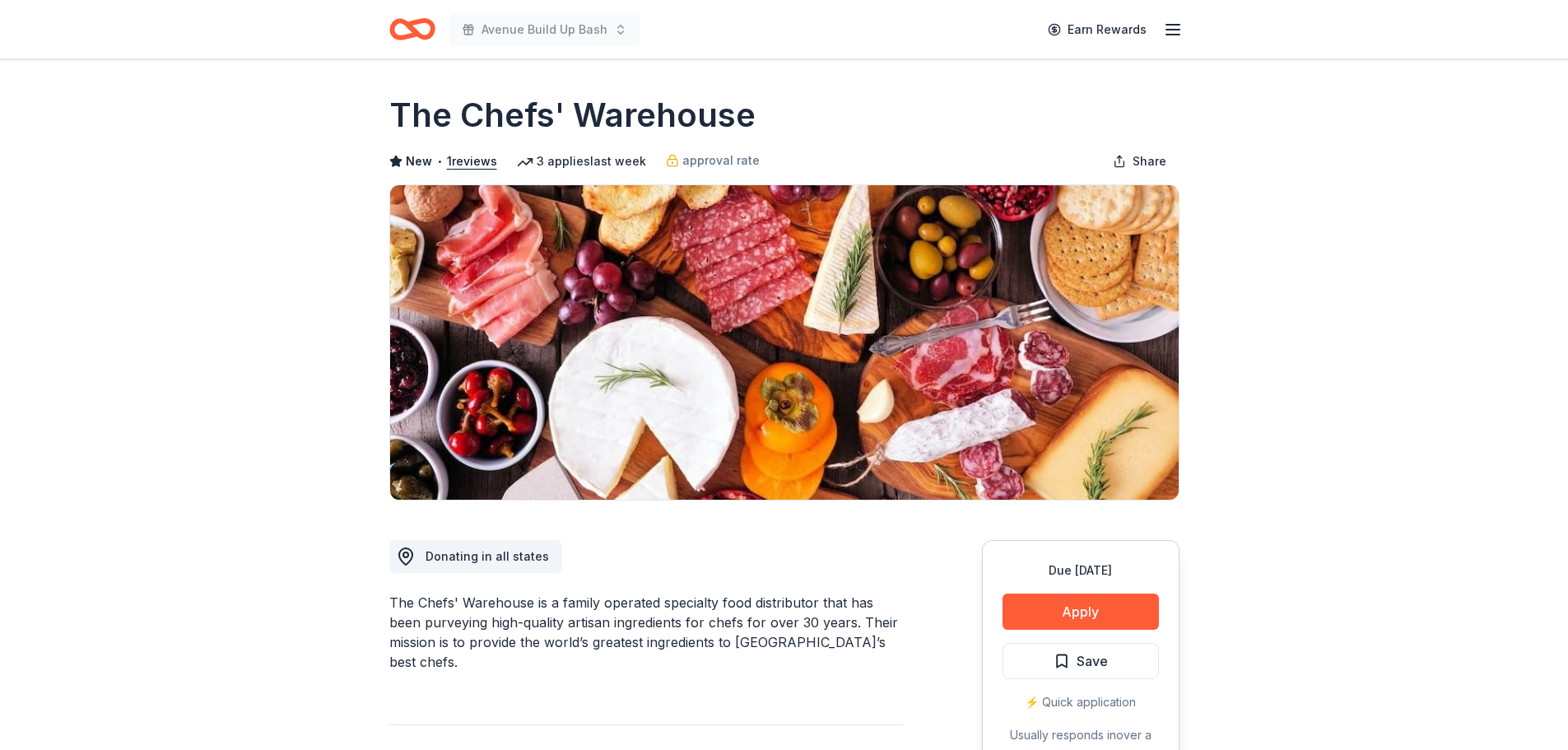
drag, startPoint x: 386, startPoint y: 599, endPoint x: 544, endPoint y: 604, distance: 158.1
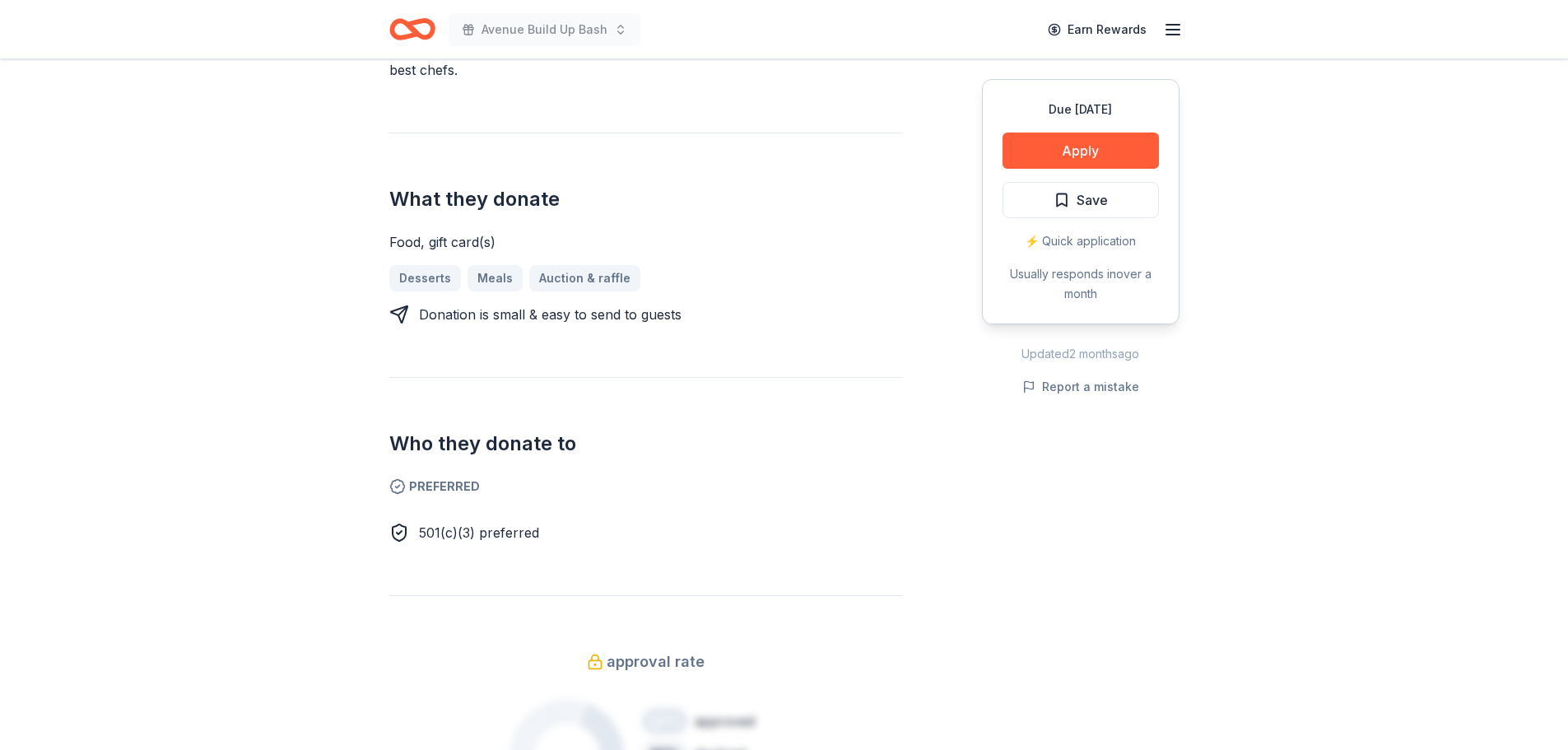
scroll to position [659, 0]
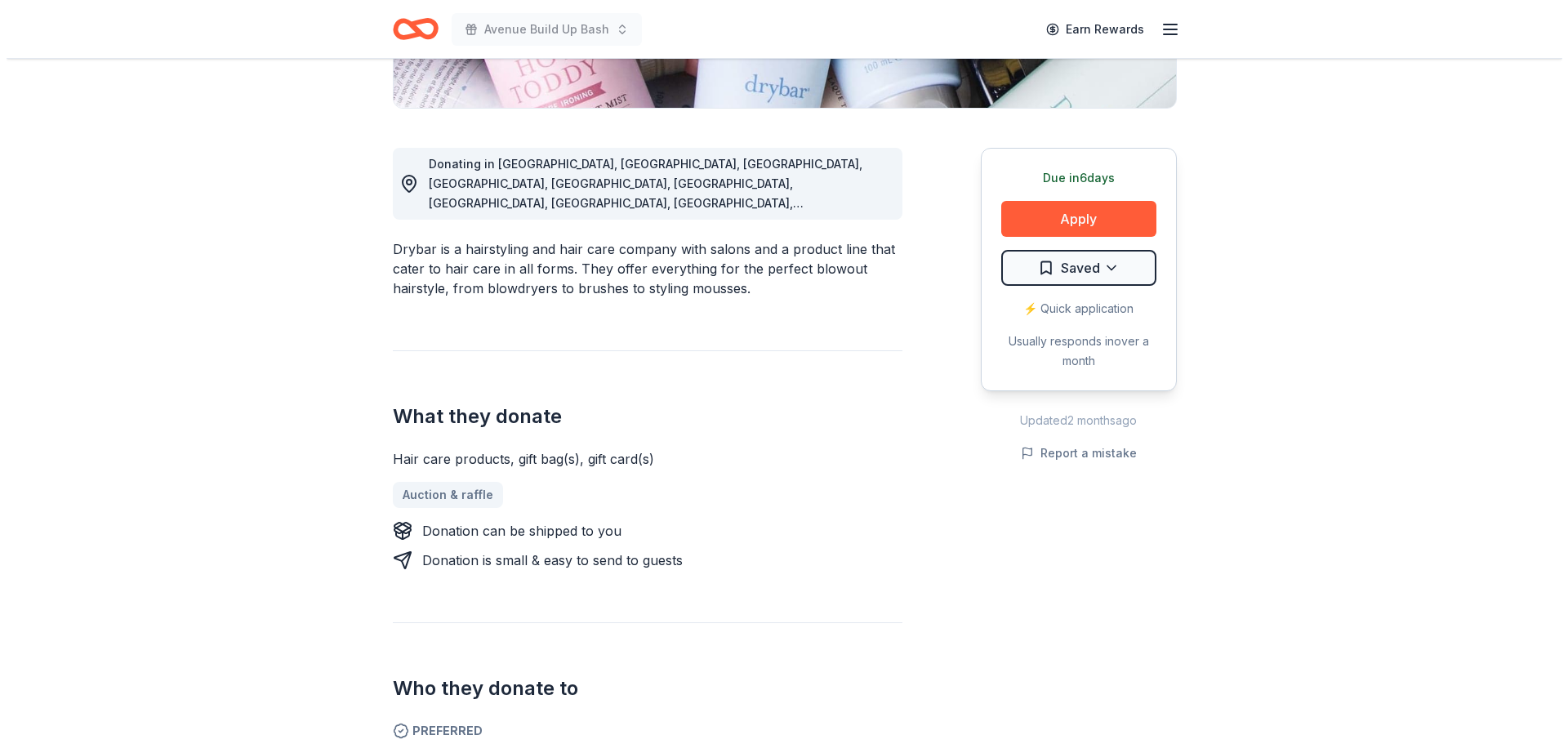
scroll to position [653, 0]
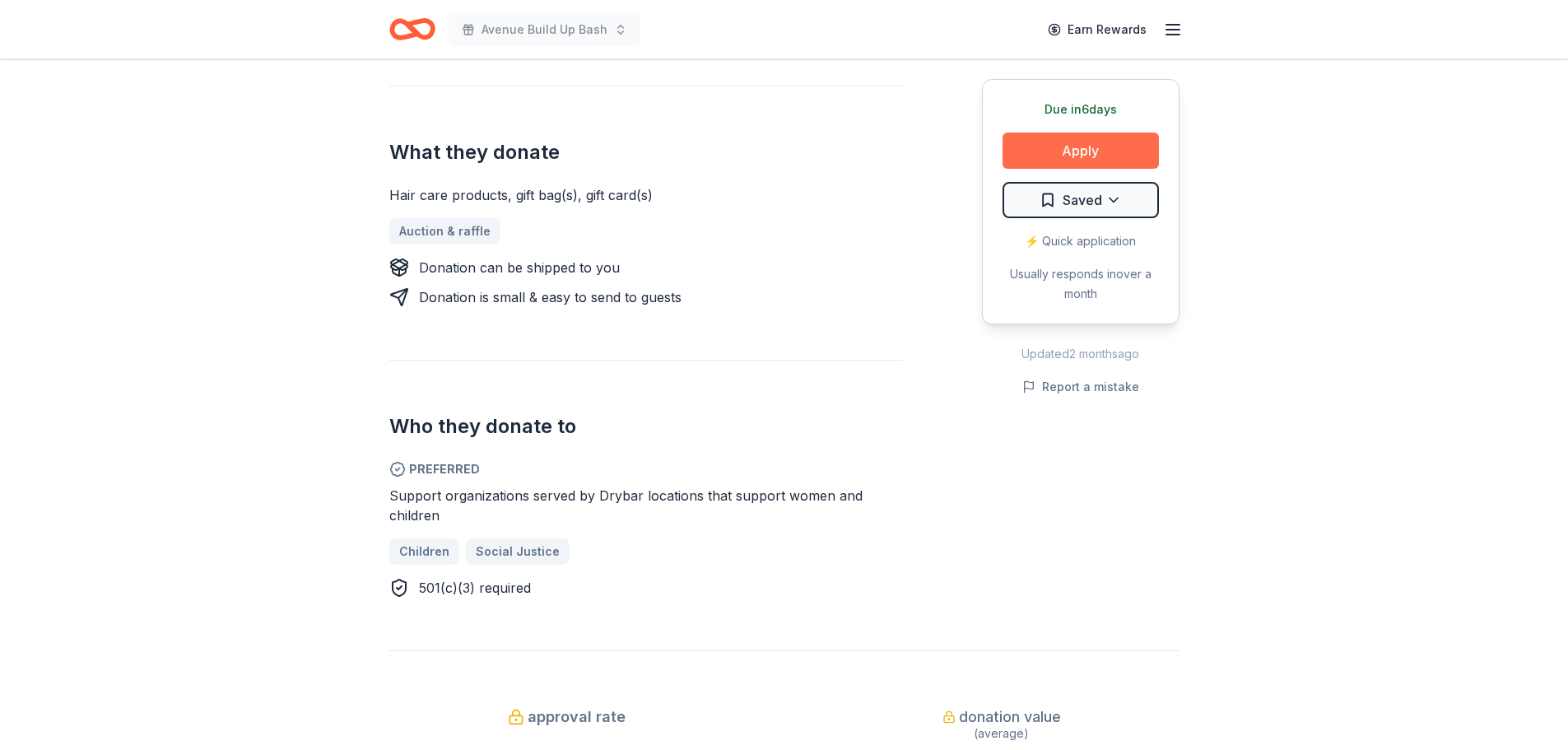
click at [1096, 136] on button "Apply" at bounding box center [1081, 151] width 157 height 36
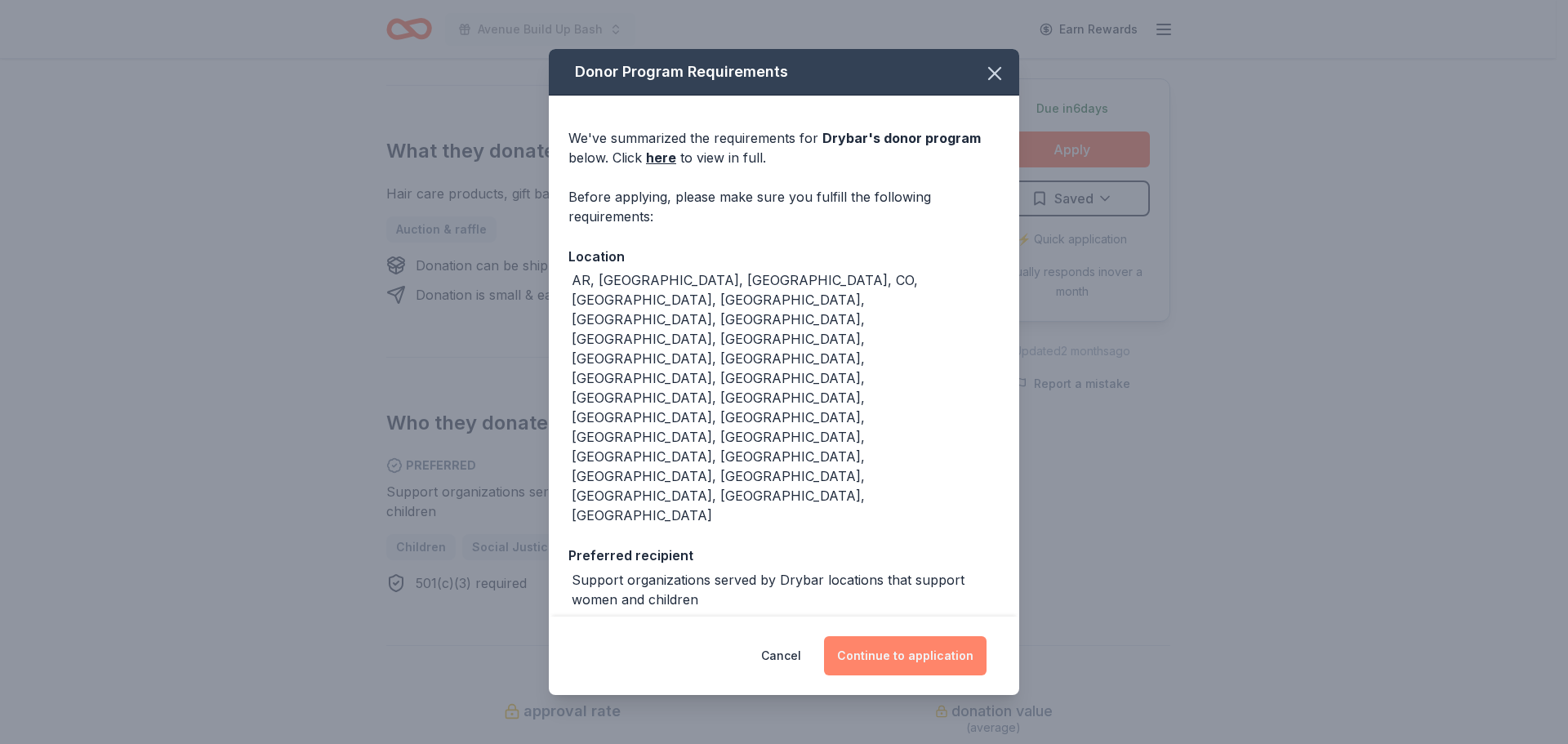
click at [907, 636] on button "Continue to application" at bounding box center [905, 656] width 162 height 39
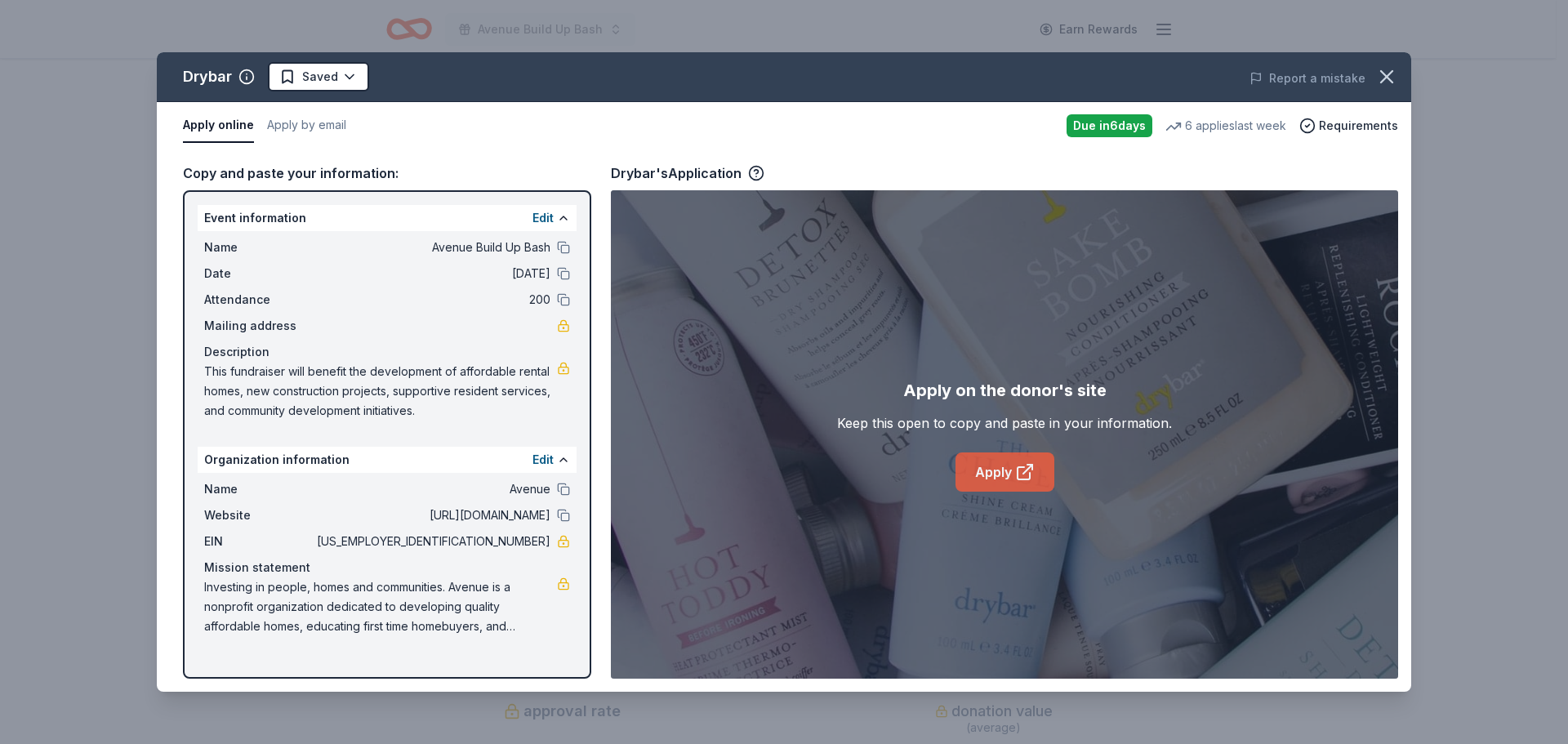
click at [1006, 482] on link "Apply" at bounding box center [1005, 472] width 99 height 39
